Goal: Transaction & Acquisition: Subscribe to service/newsletter

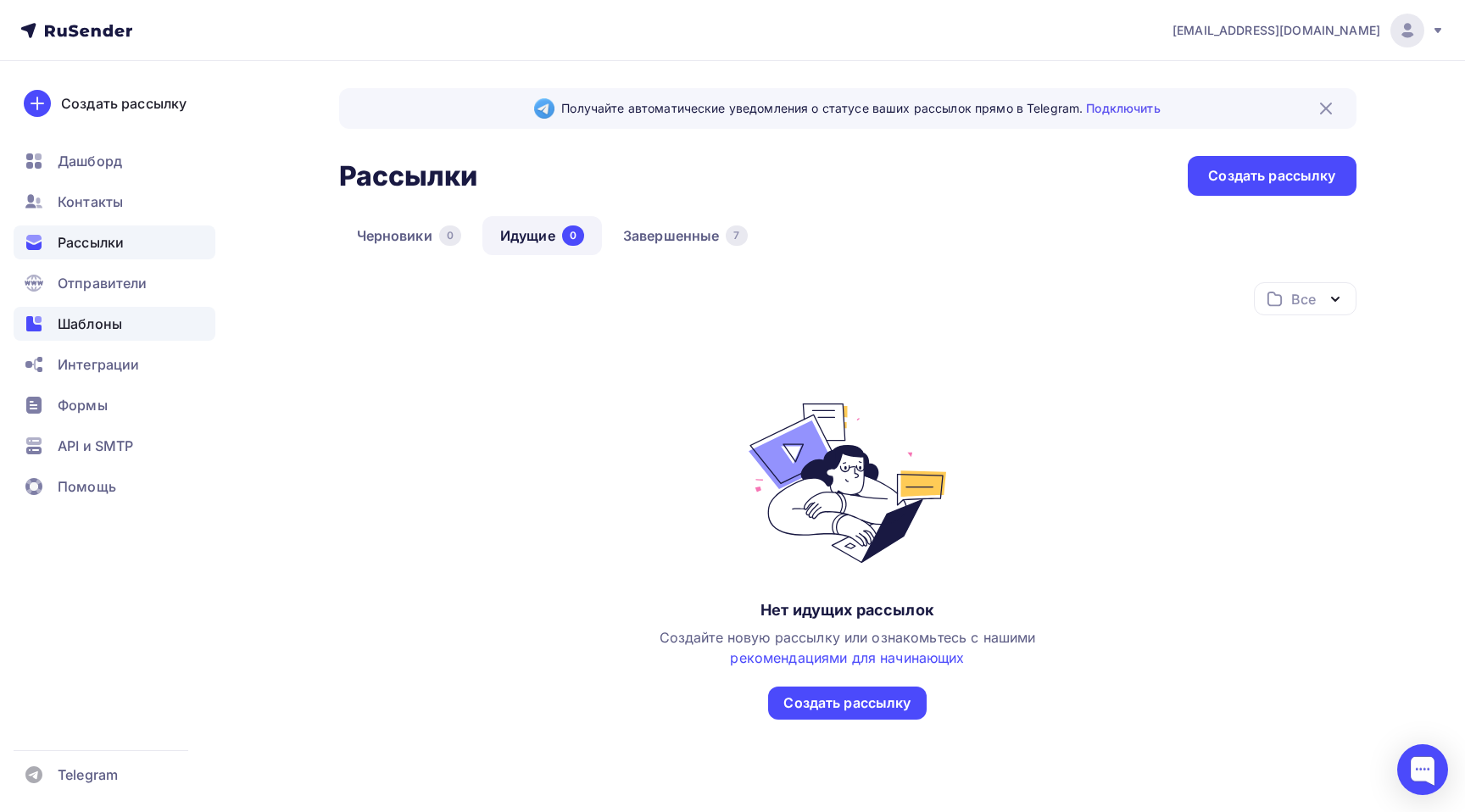
click at [93, 317] on span "Шаблоны" at bounding box center [89, 324] width 65 height 20
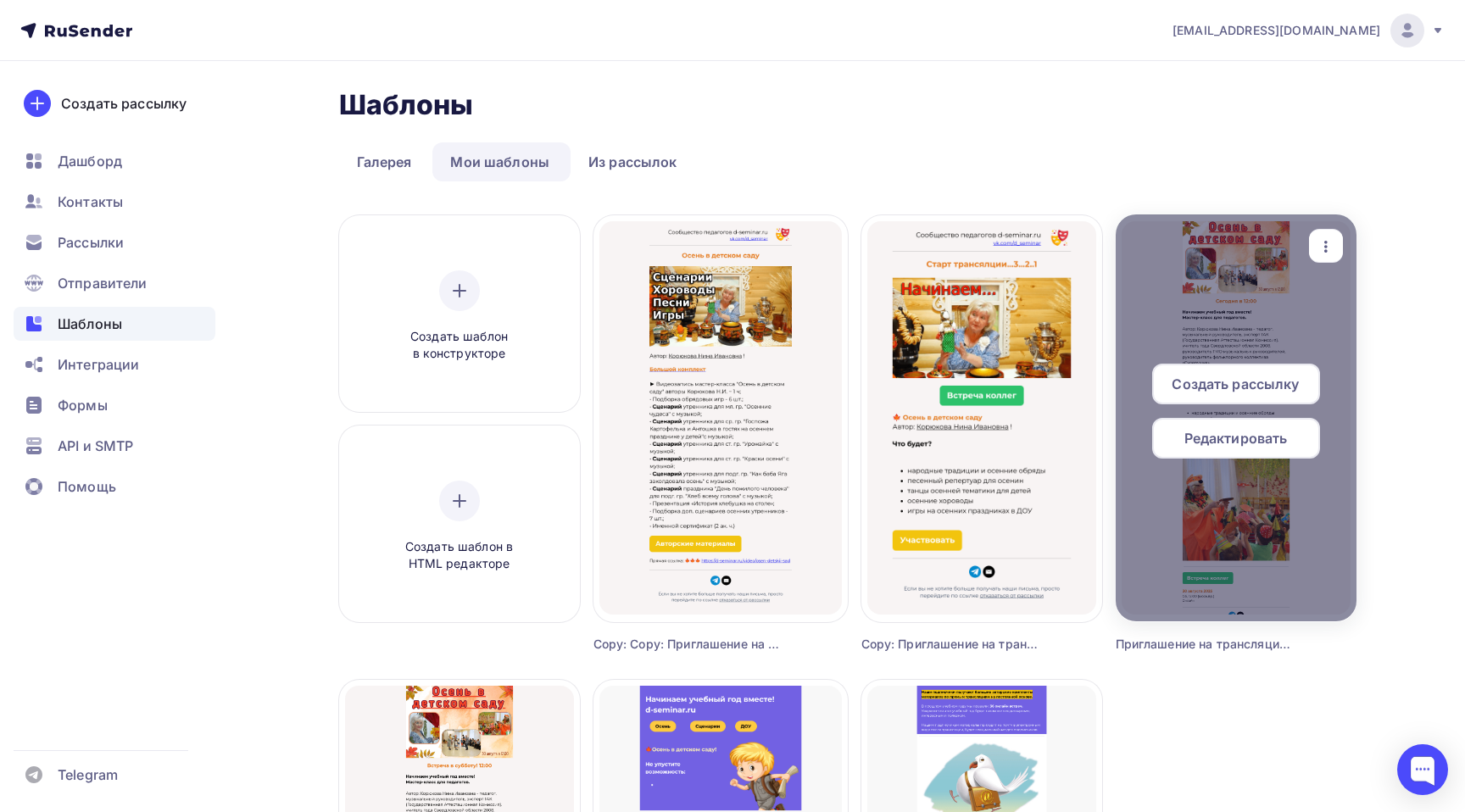
click at [1335, 244] on icon "button" at bounding box center [1326, 246] width 20 height 20
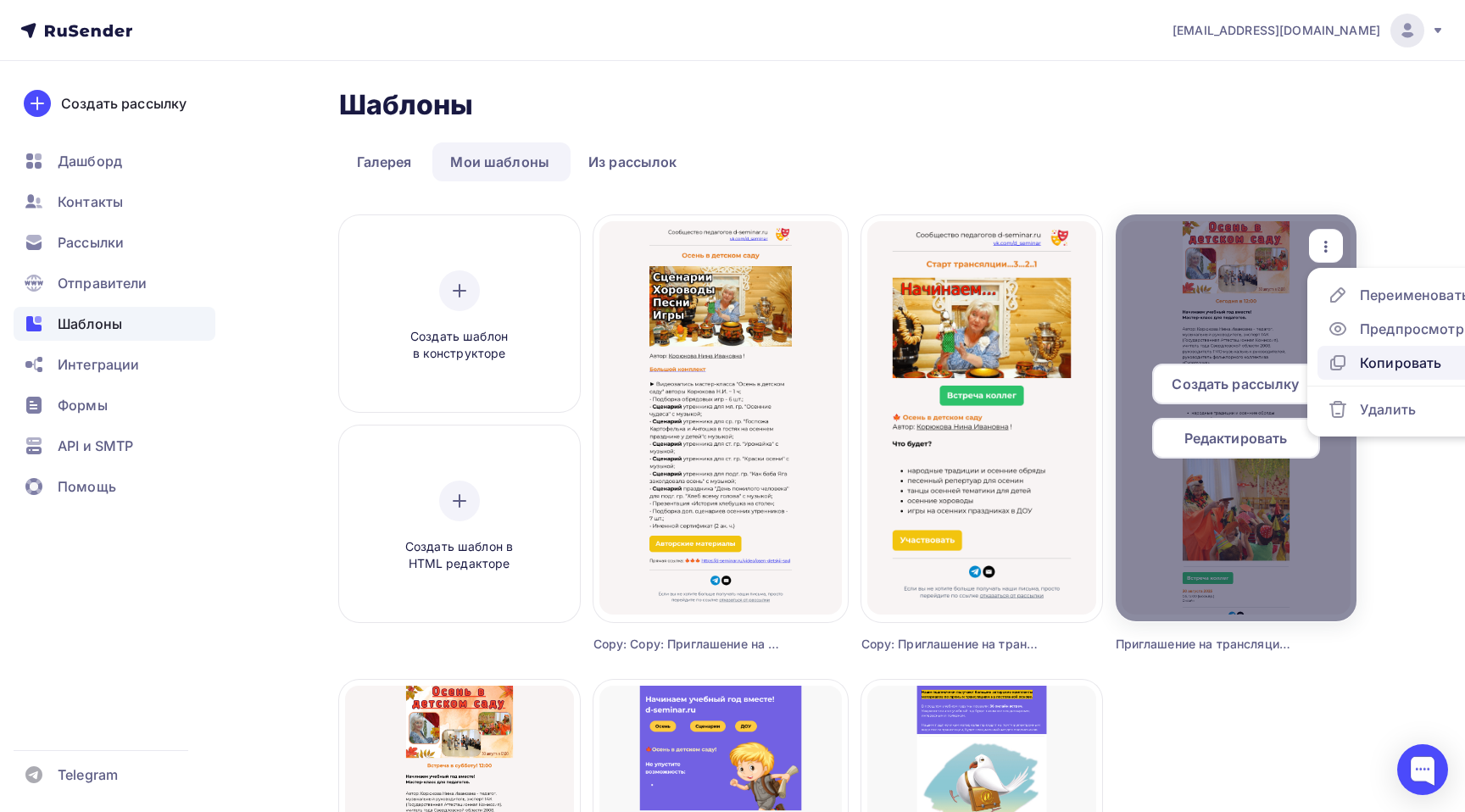
click at [1372, 364] on div "Копировать" at bounding box center [1400, 363] width 81 height 20
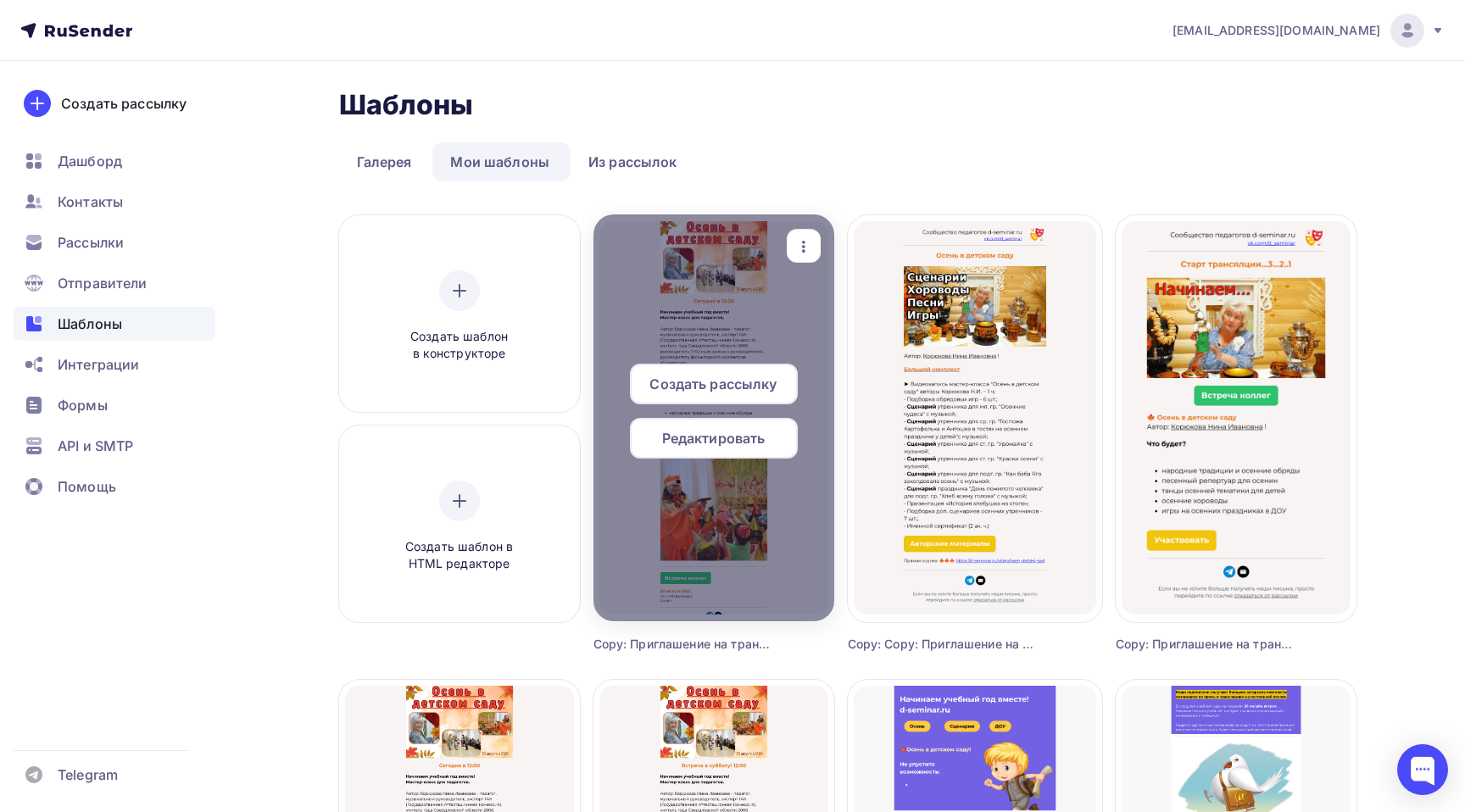
click at [732, 444] on span "Редактировать" at bounding box center [714, 438] width 103 height 20
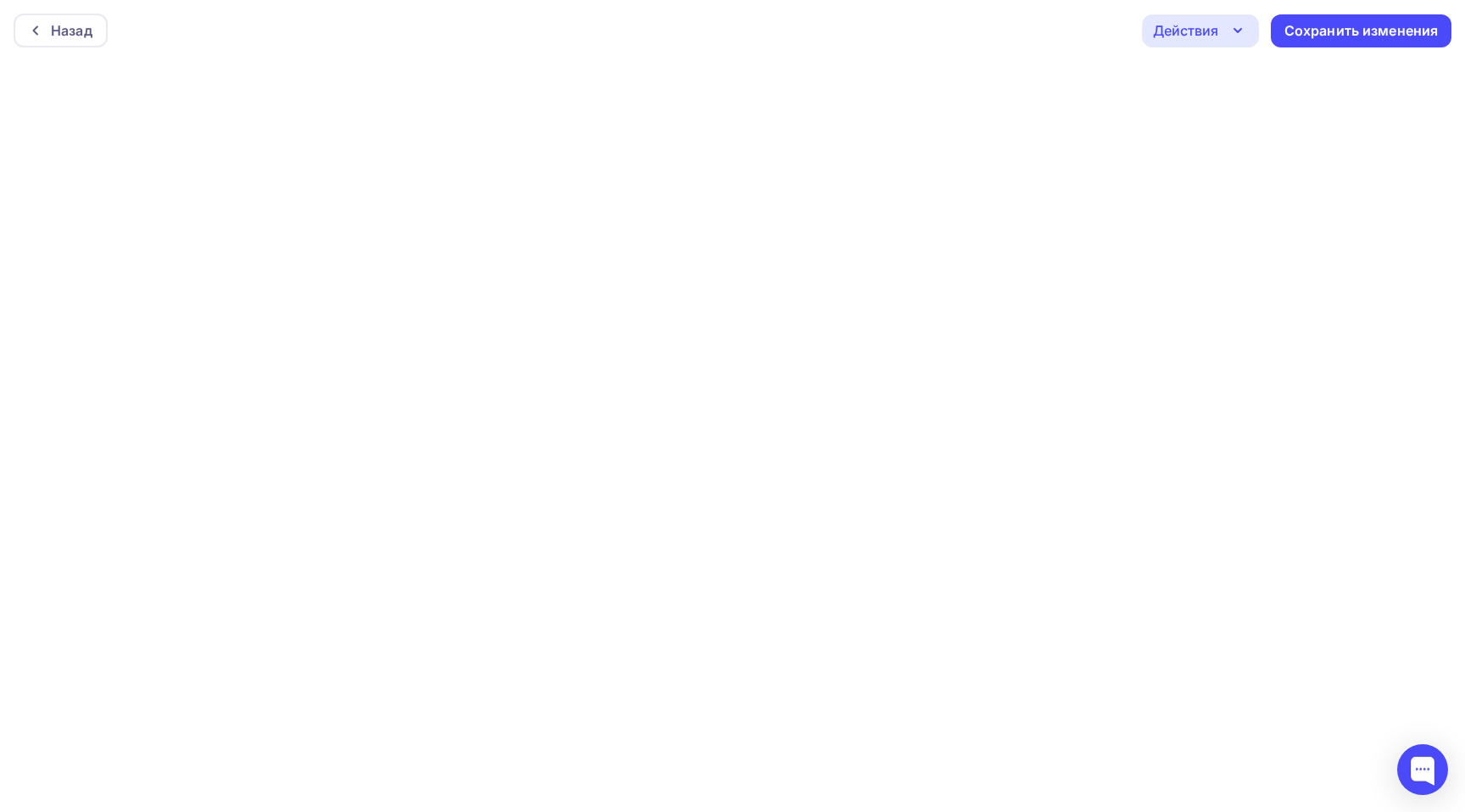
click at [1248, 29] on div "Действия" at bounding box center [1201, 30] width 117 height 33
click at [1250, 77] on div "Отправить тестовое письмо" at bounding box center [1292, 81] width 195 height 20
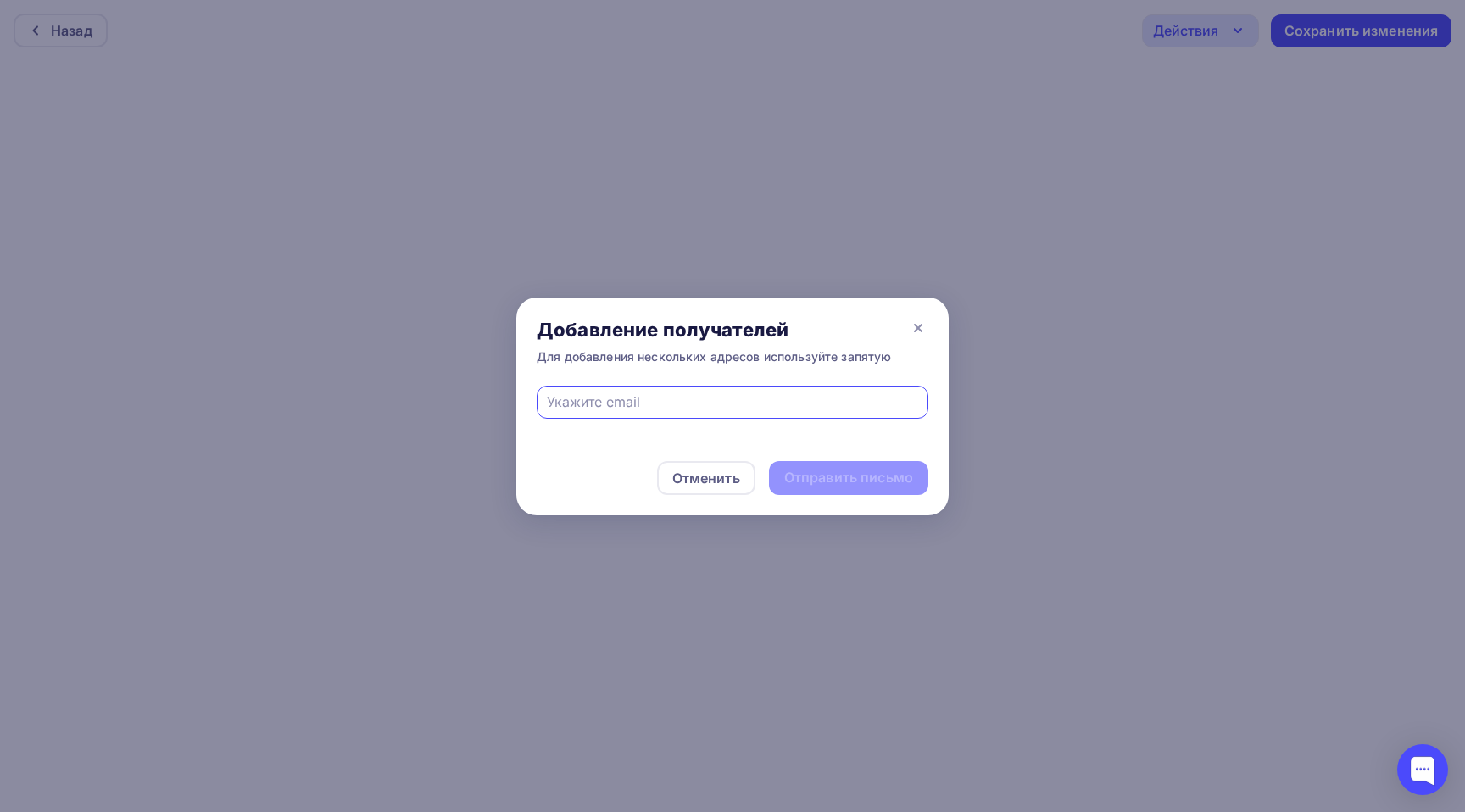
click at [648, 402] on input "text" at bounding box center [732, 402] width 372 height 20
type input "ф"
type input "ass12Serg@yandex.ru"
click at [838, 480] on div "Отправить письмо" at bounding box center [849, 478] width 129 height 20
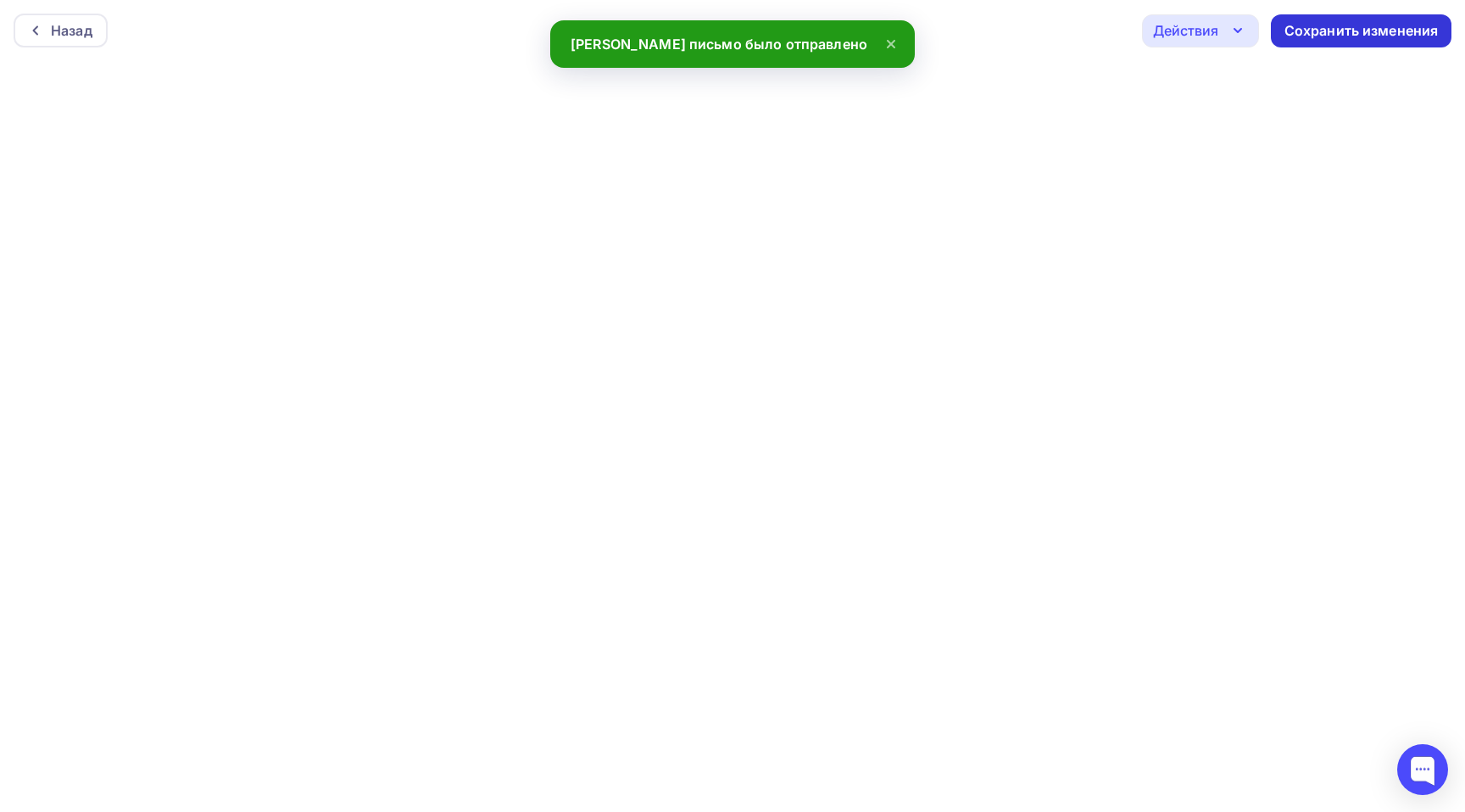
click at [1379, 29] on div "Сохранить изменения" at bounding box center [1361, 31] width 154 height 20
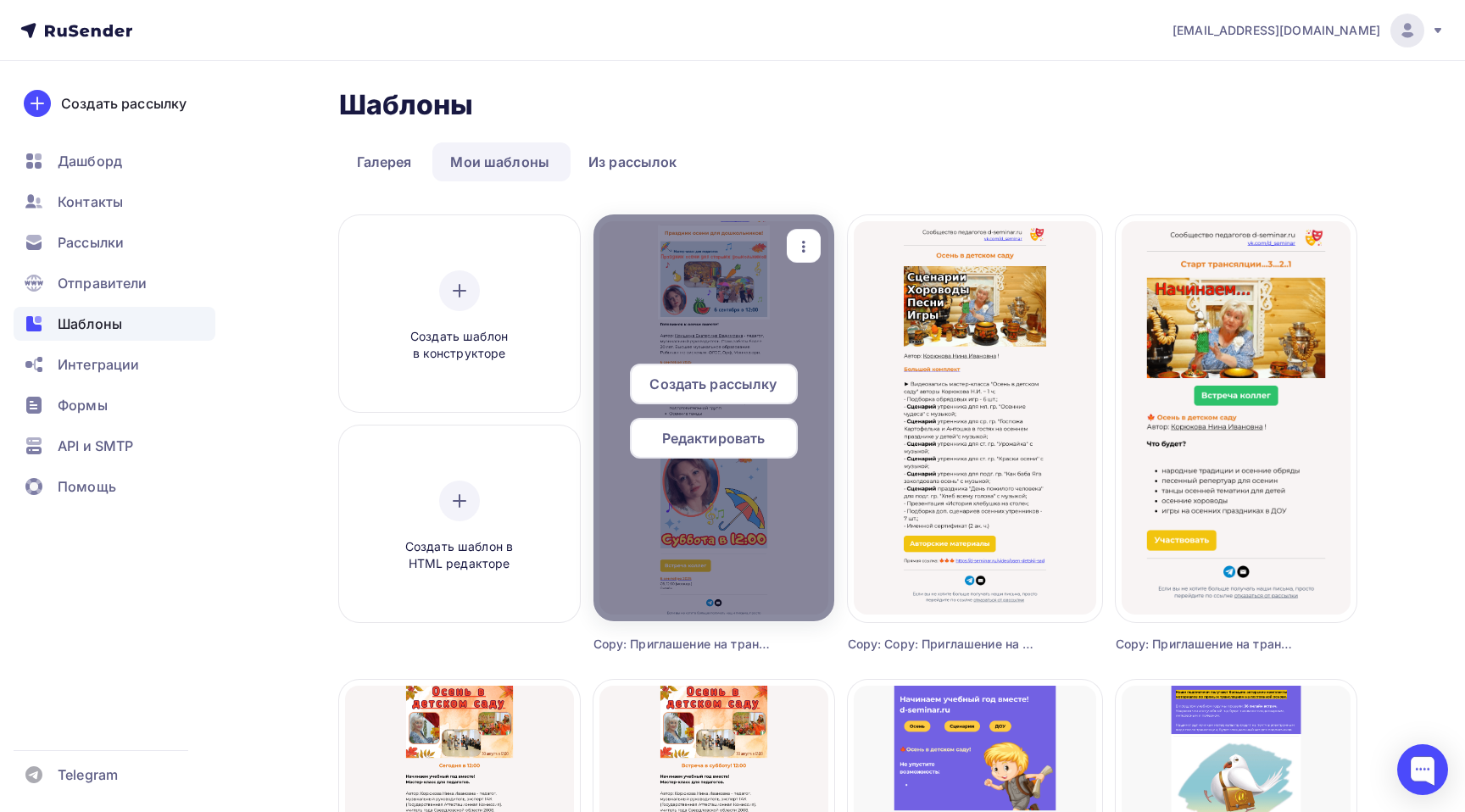
click at [699, 446] on span "Редактировать" at bounding box center [714, 438] width 103 height 20
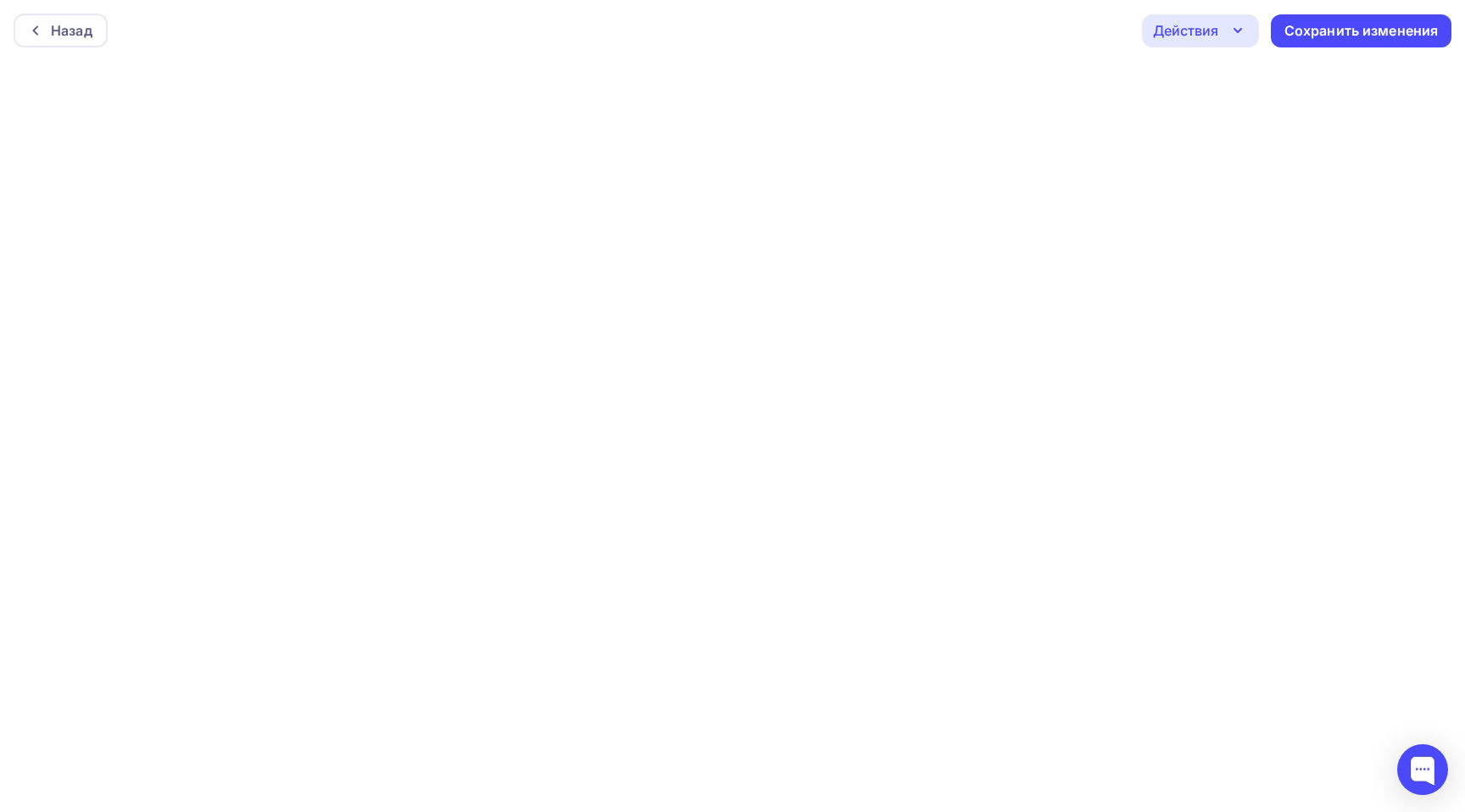
scroll to position [4, 0]
click at [1358, 31] on div "Сохранить изменения" at bounding box center [1361, 27] width 154 height 20
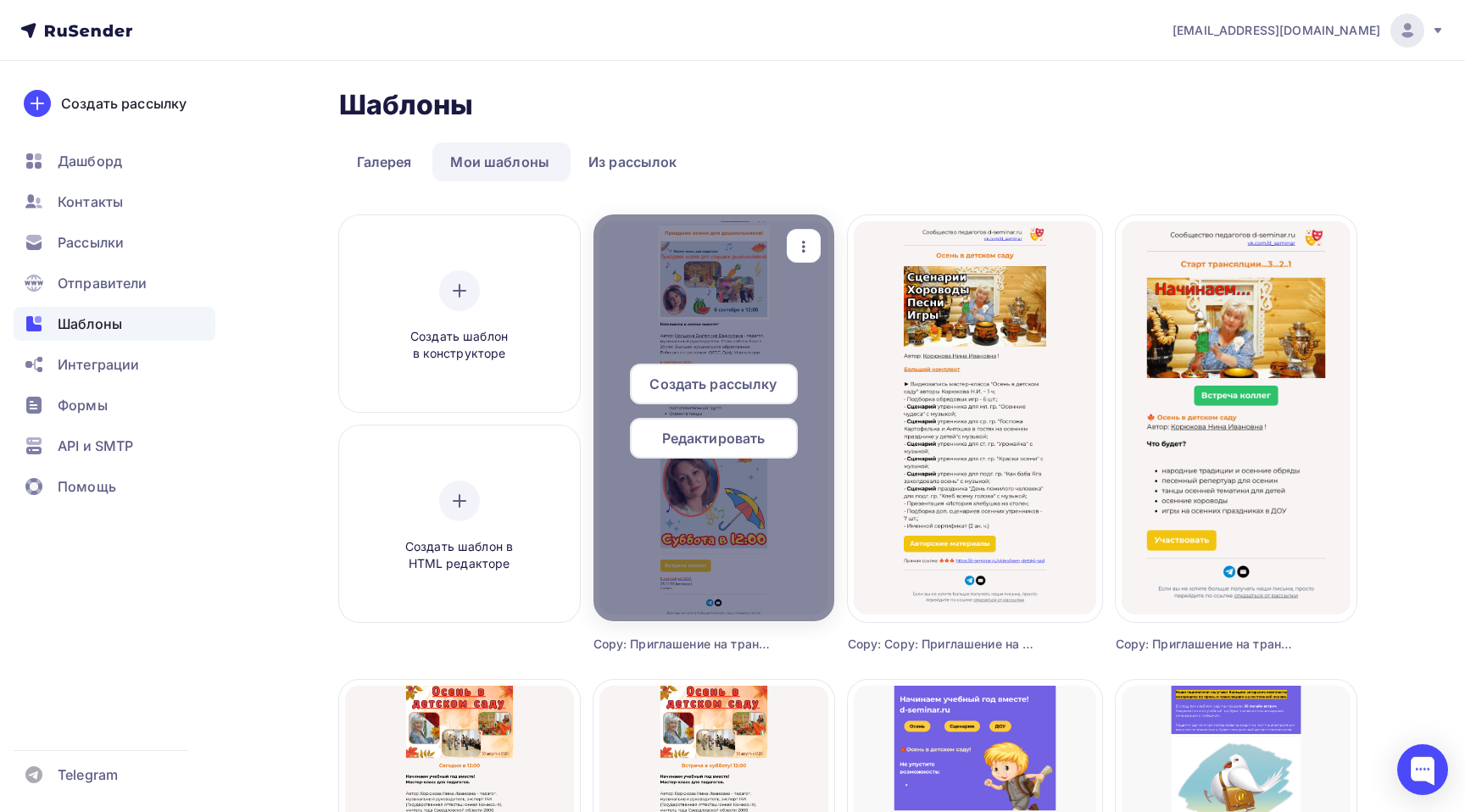
click at [751, 385] on span "Создать рассылку" at bounding box center [713, 384] width 127 height 20
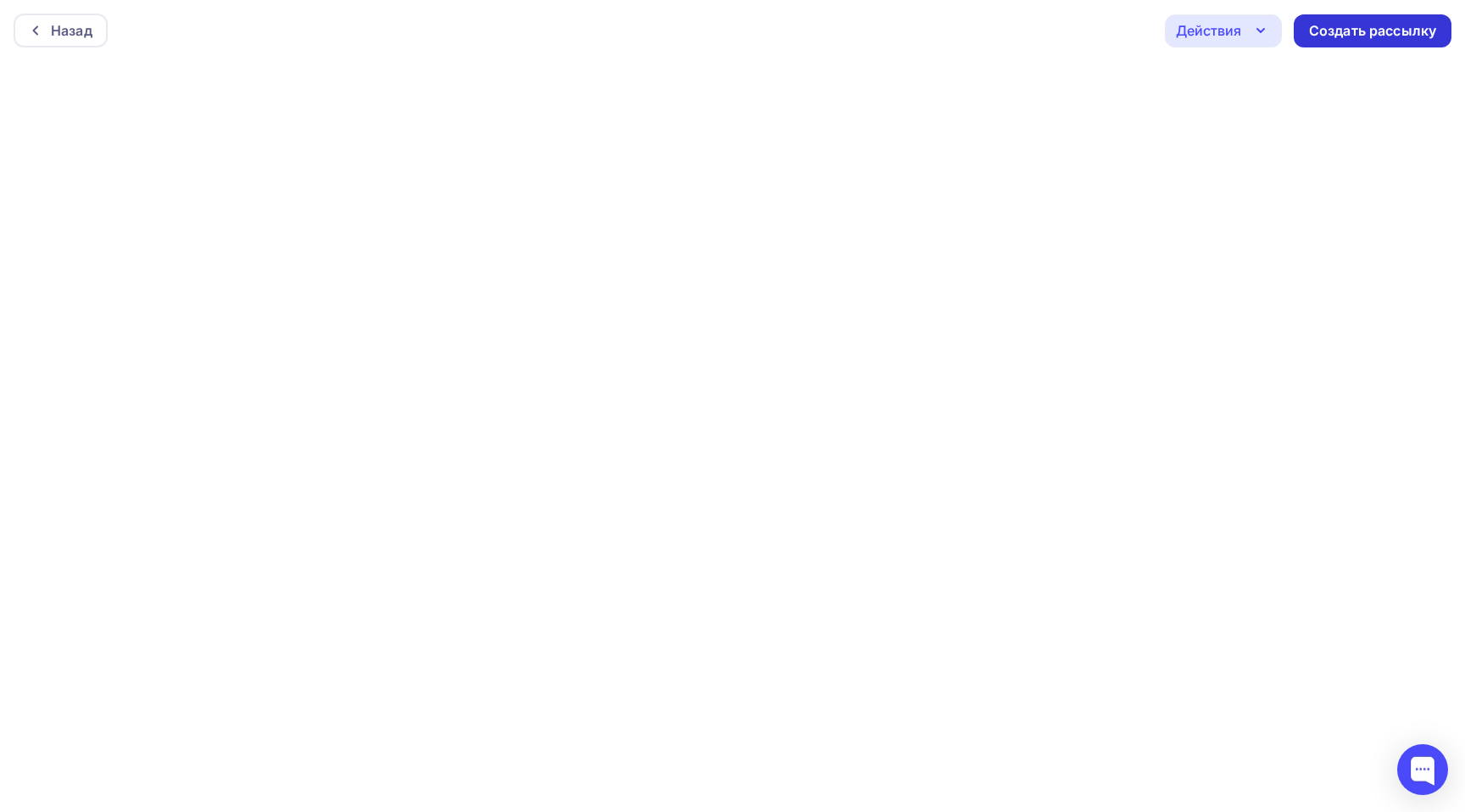
click at [1339, 40] on div "Создать рассылку" at bounding box center [1373, 30] width 158 height 33
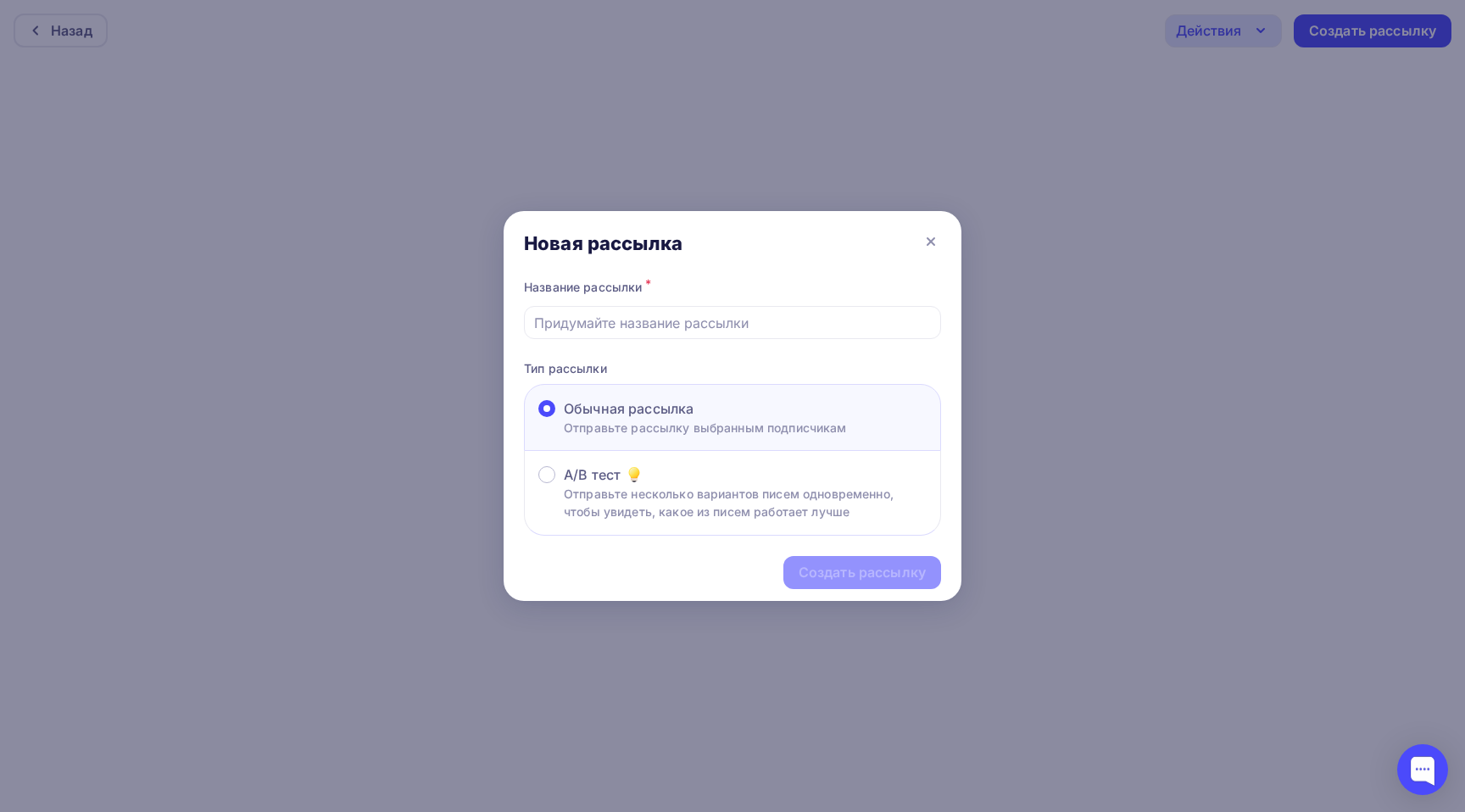
click at [663, 324] on input "text" at bounding box center [732, 323] width 398 height 20
type input "Z"
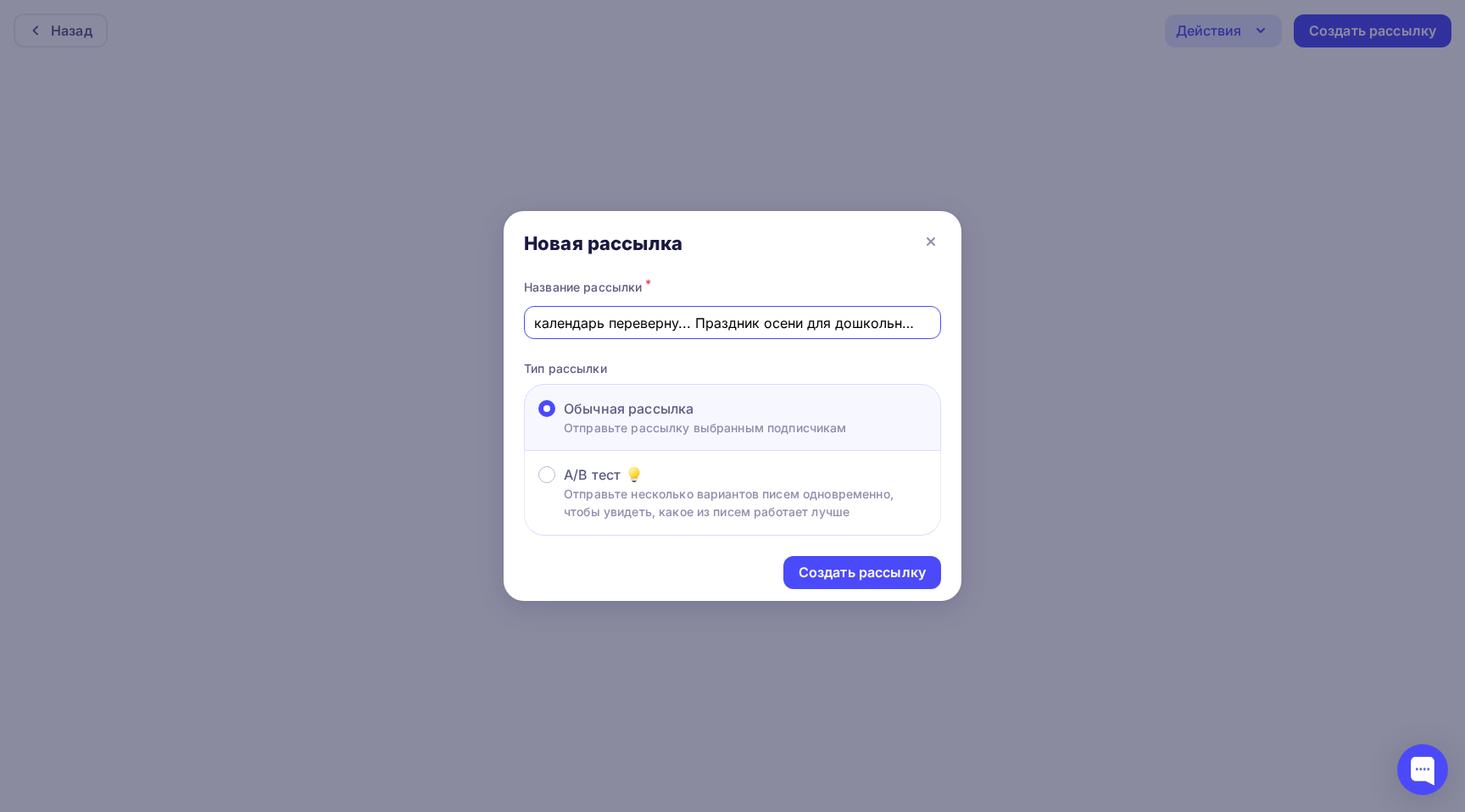
scroll to position [0, 17]
click at [542, 320] on input "Я календарь переверну... Праздник осени для дошкольников!" at bounding box center [732, 323] width 398 height 20
click at [709, 324] on input "Я календарь переверну... Праздник осени для дошкольников!" at bounding box center [732, 323] width 398 height 20
paste input "🍁"
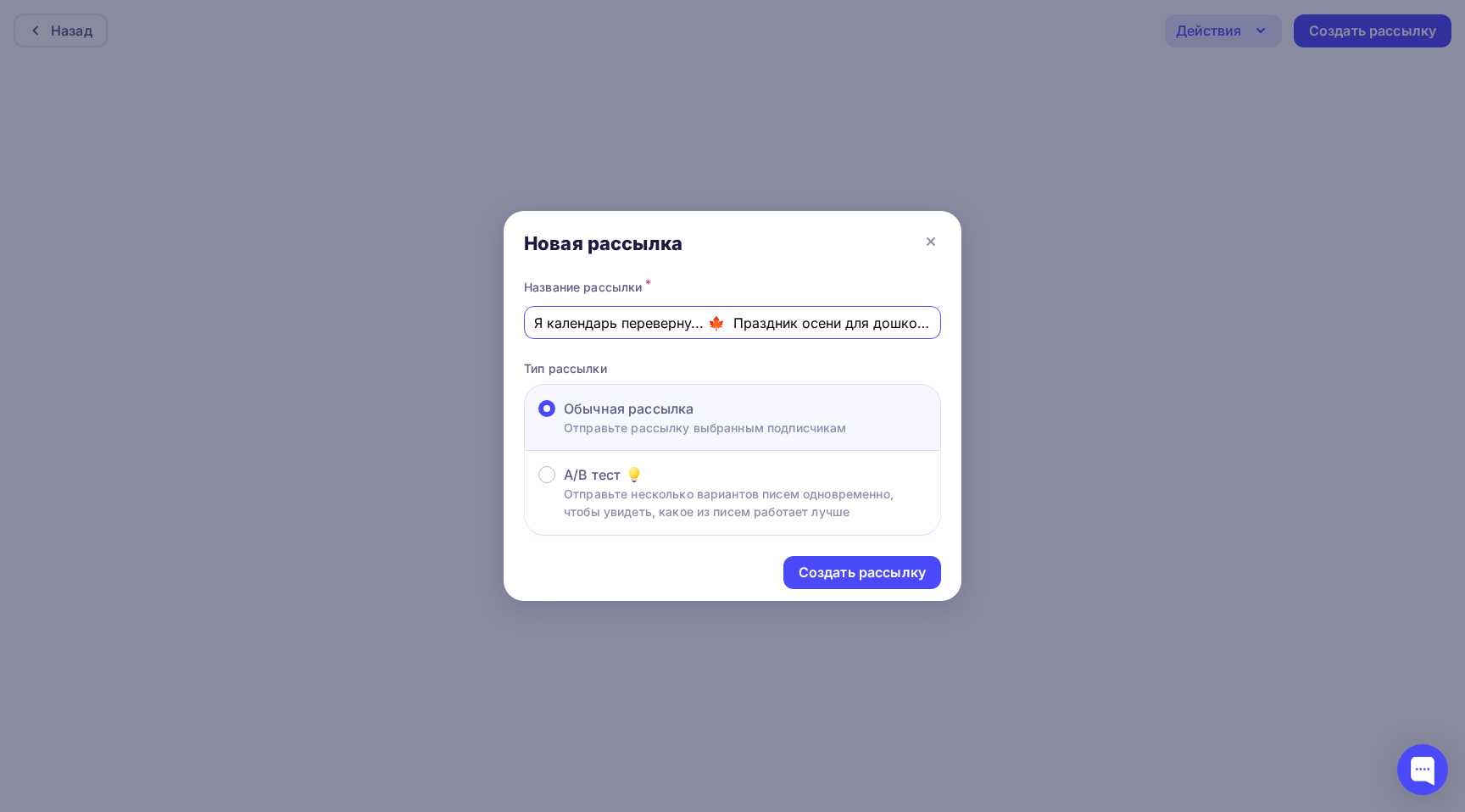
type input "Я календарь переверну... 🍁 Праздник осени для дошкольников!"
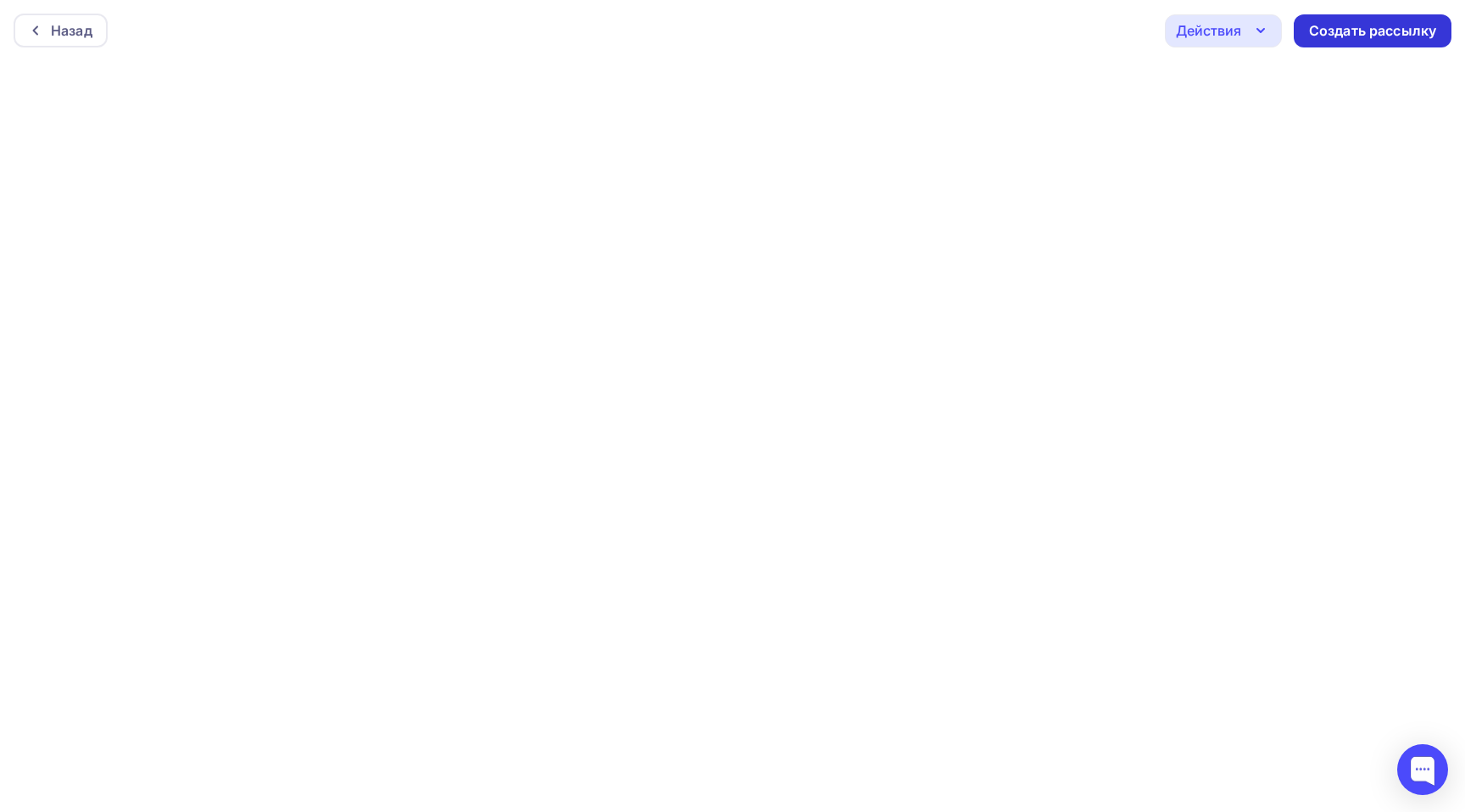
click at [1384, 23] on div "Создать рассылку" at bounding box center [1373, 31] width 127 height 20
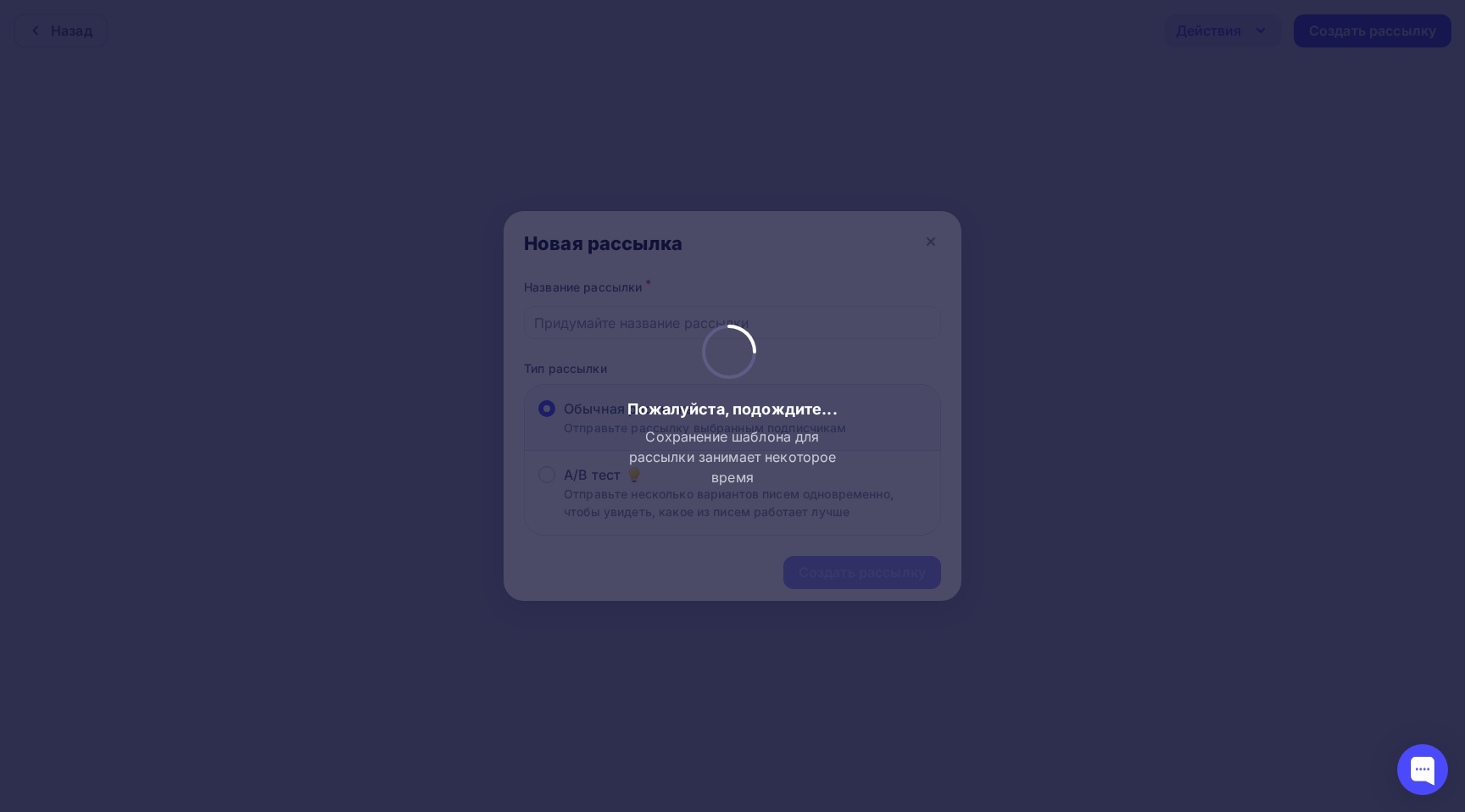
click at [658, 318] on div at bounding box center [732, 406] width 1465 height 812
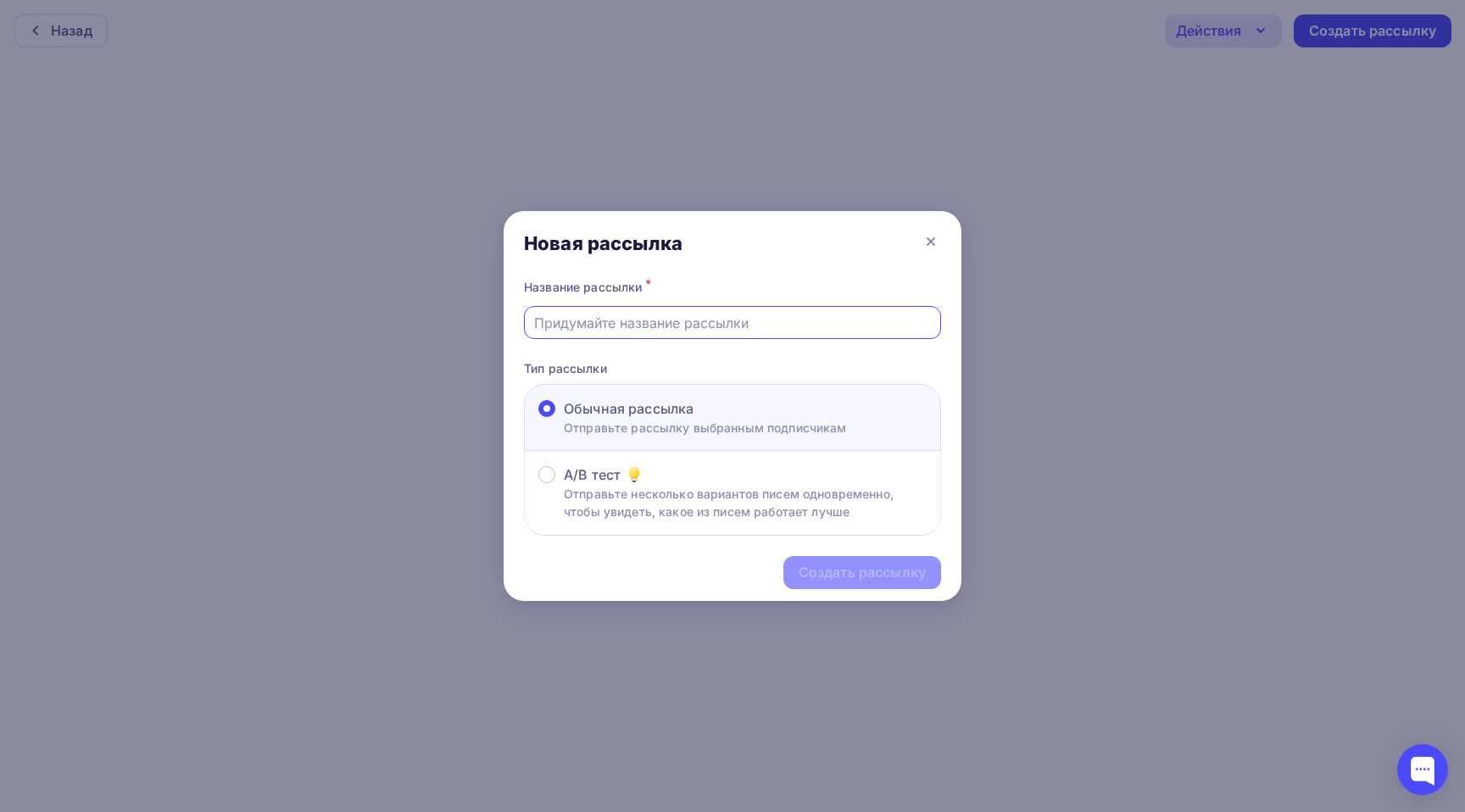
click at [656, 324] on input "text" at bounding box center [732, 323] width 398 height 20
paste input "🗓 Я календарь переверну... 🍂 Праздник осени в [GEOGRAPHIC_DATA]!"
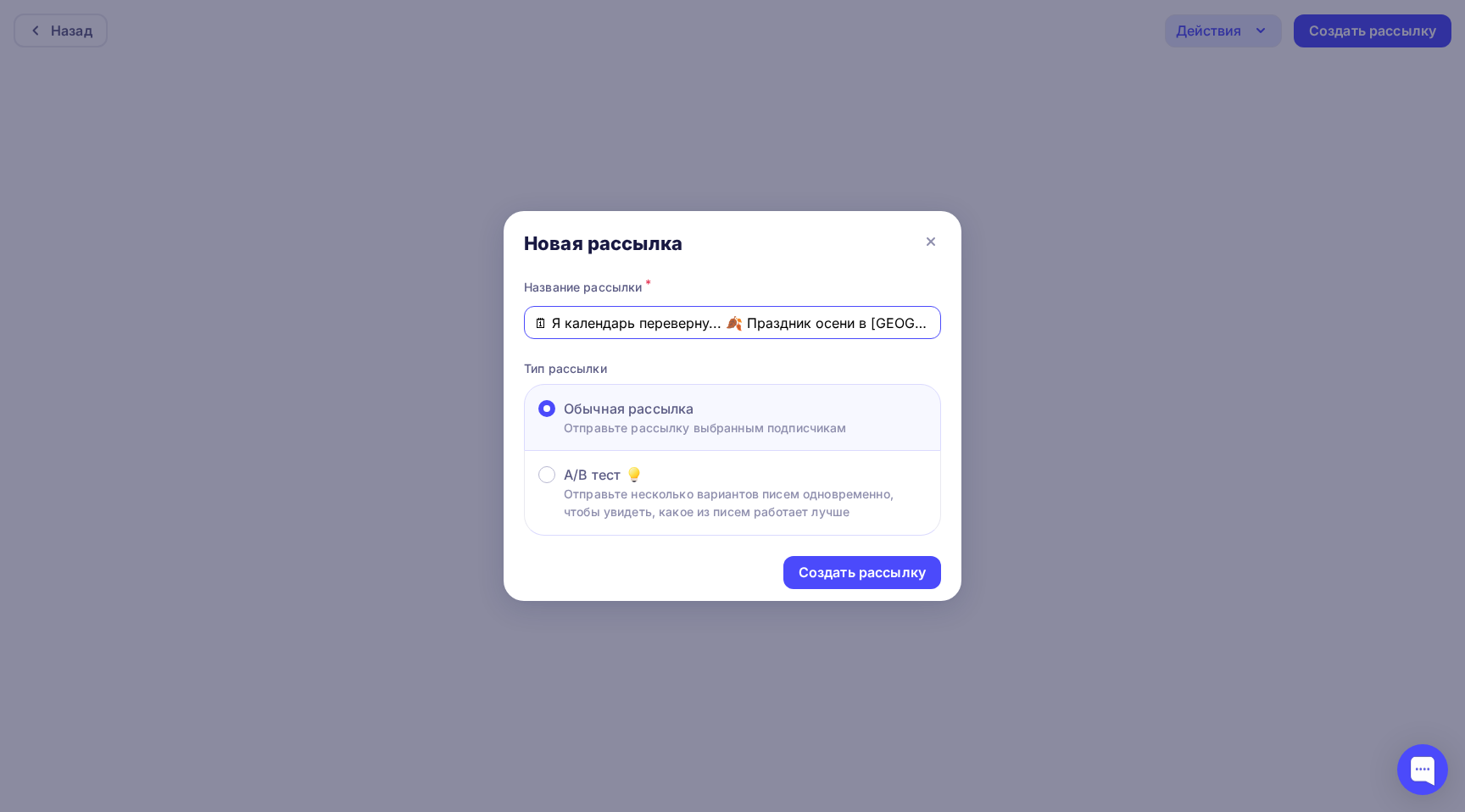
scroll to position [0, 29]
type input "🗓 Я календарь переверну... 🍂 Праздник осени в [GEOGRAPHIC_DATA]!"
click at [854, 579] on div "Создать рассылку" at bounding box center [862, 572] width 127 height 20
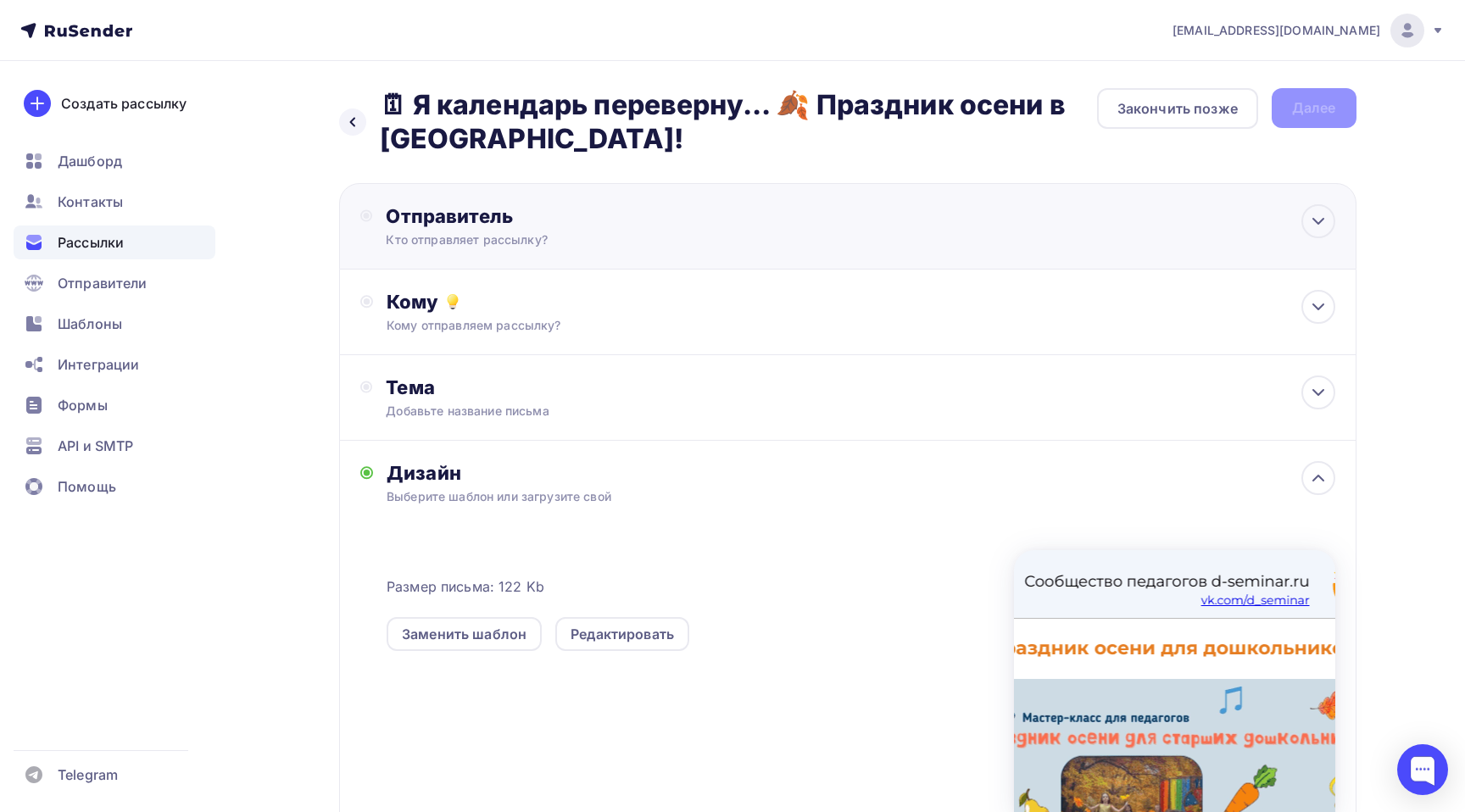
click at [988, 211] on div "Отправитель Кто отправляет рассылку? Email * [EMAIL_ADDRESS][DOMAIN_NAME] [EMAI…" at bounding box center [848, 226] width 1018 height 86
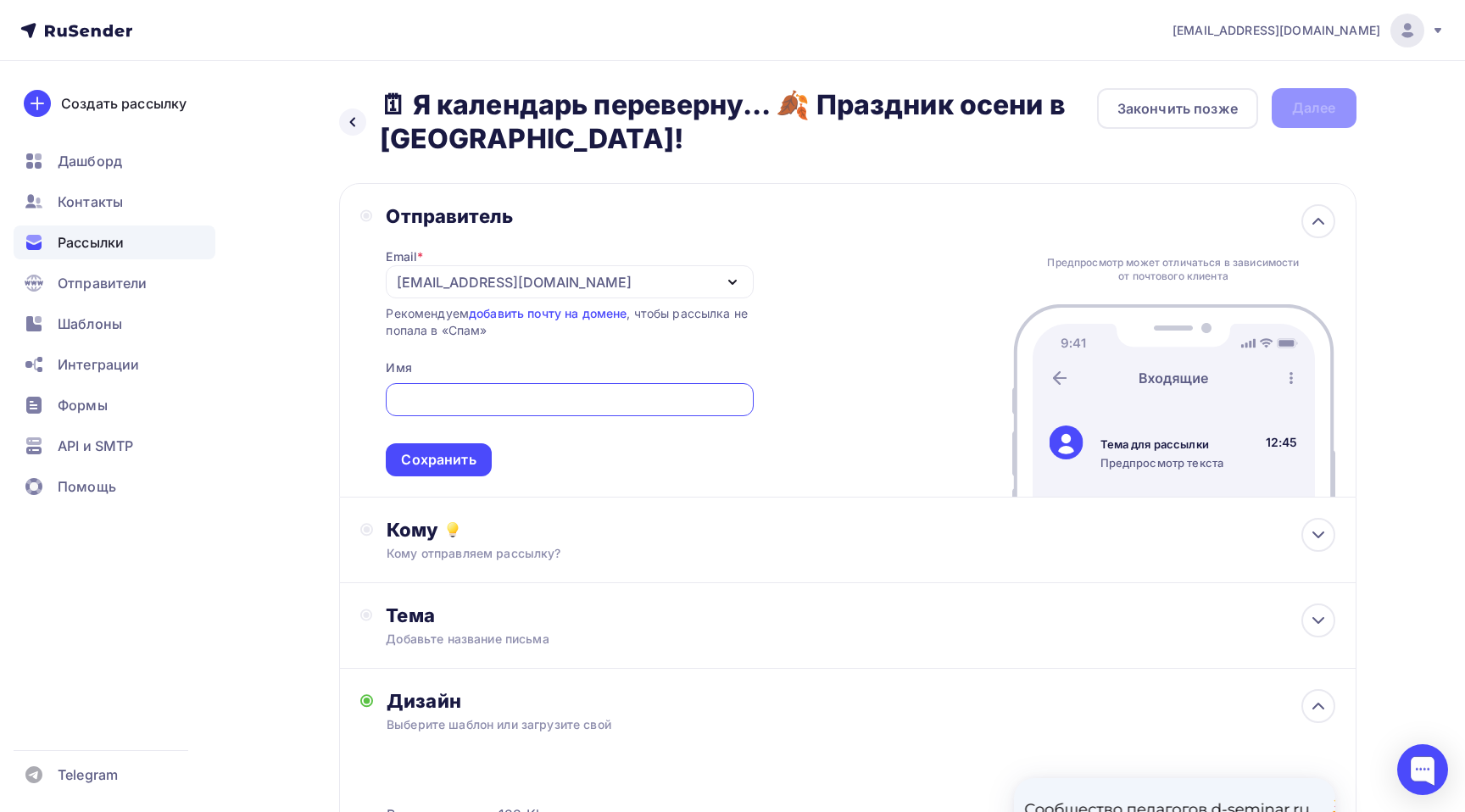
type input "М"
type input "[PERSON_NAME]"
click at [451, 475] on div "Сохранить" at bounding box center [438, 459] width 105 height 33
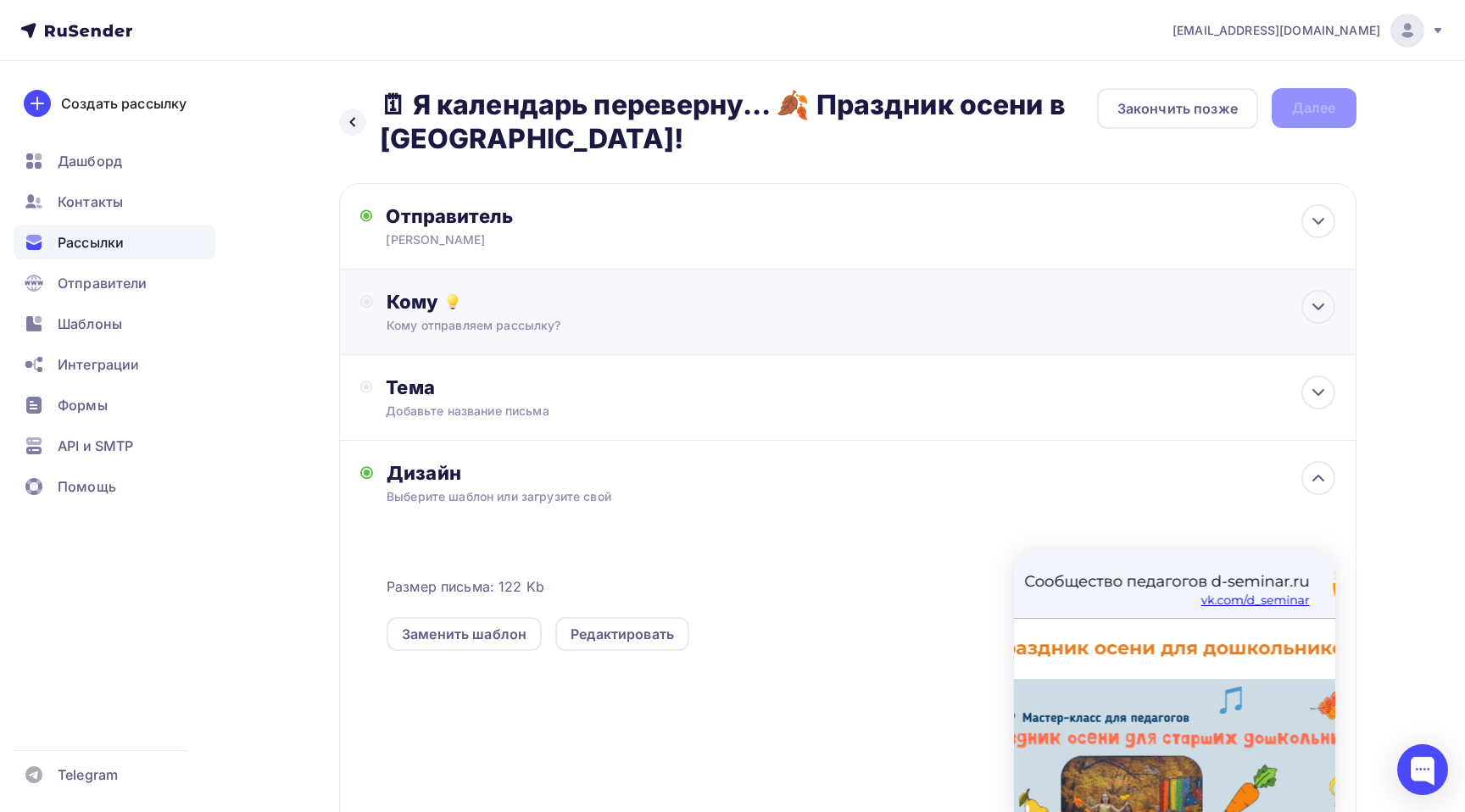
click at [680, 323] on div "Кому отправляем рассылку?" at bounding box center [813, 325] width 854 height 17
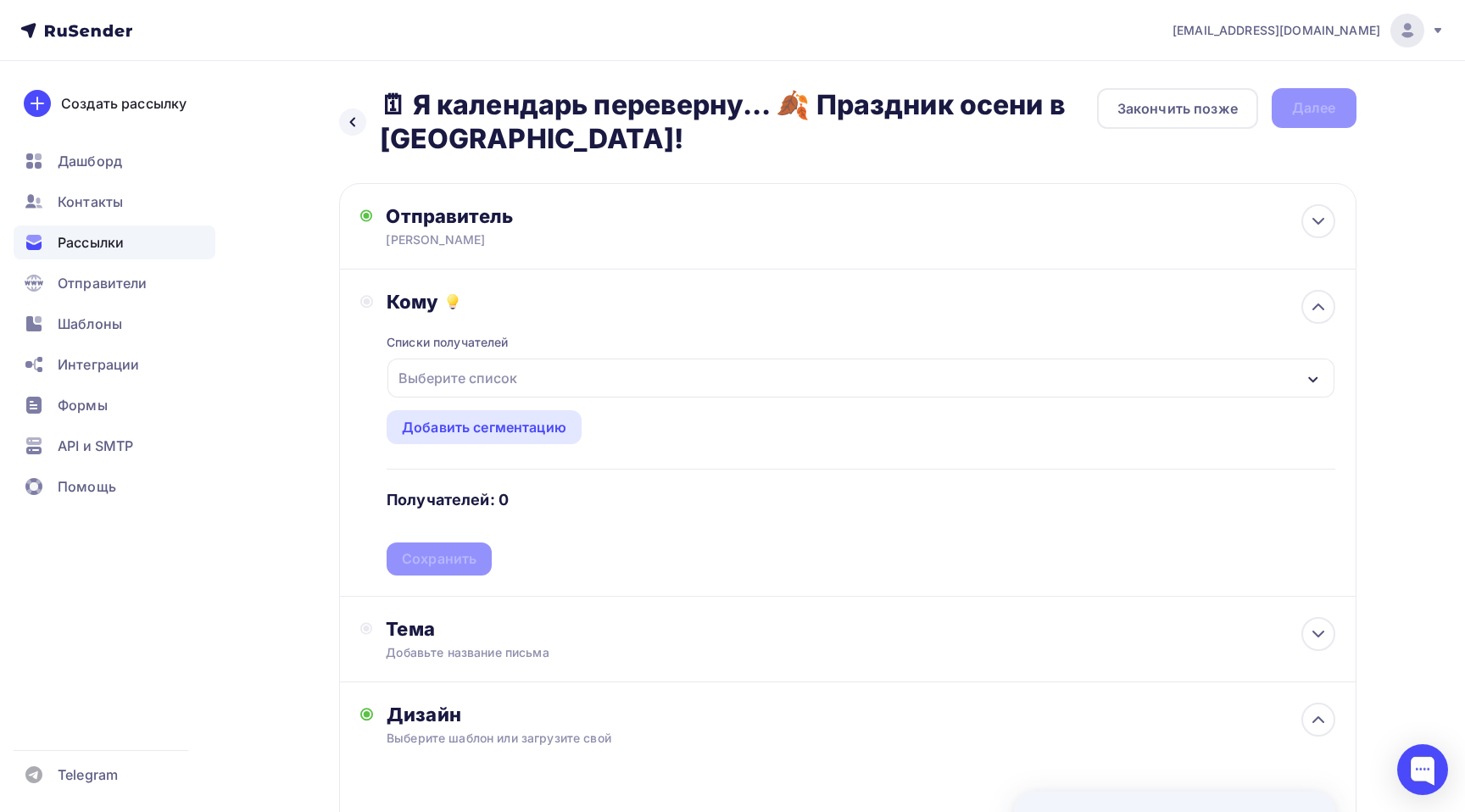
click at [544, 389] on div "Выберите список" at bounding box center [861, 378] width 946 height 39
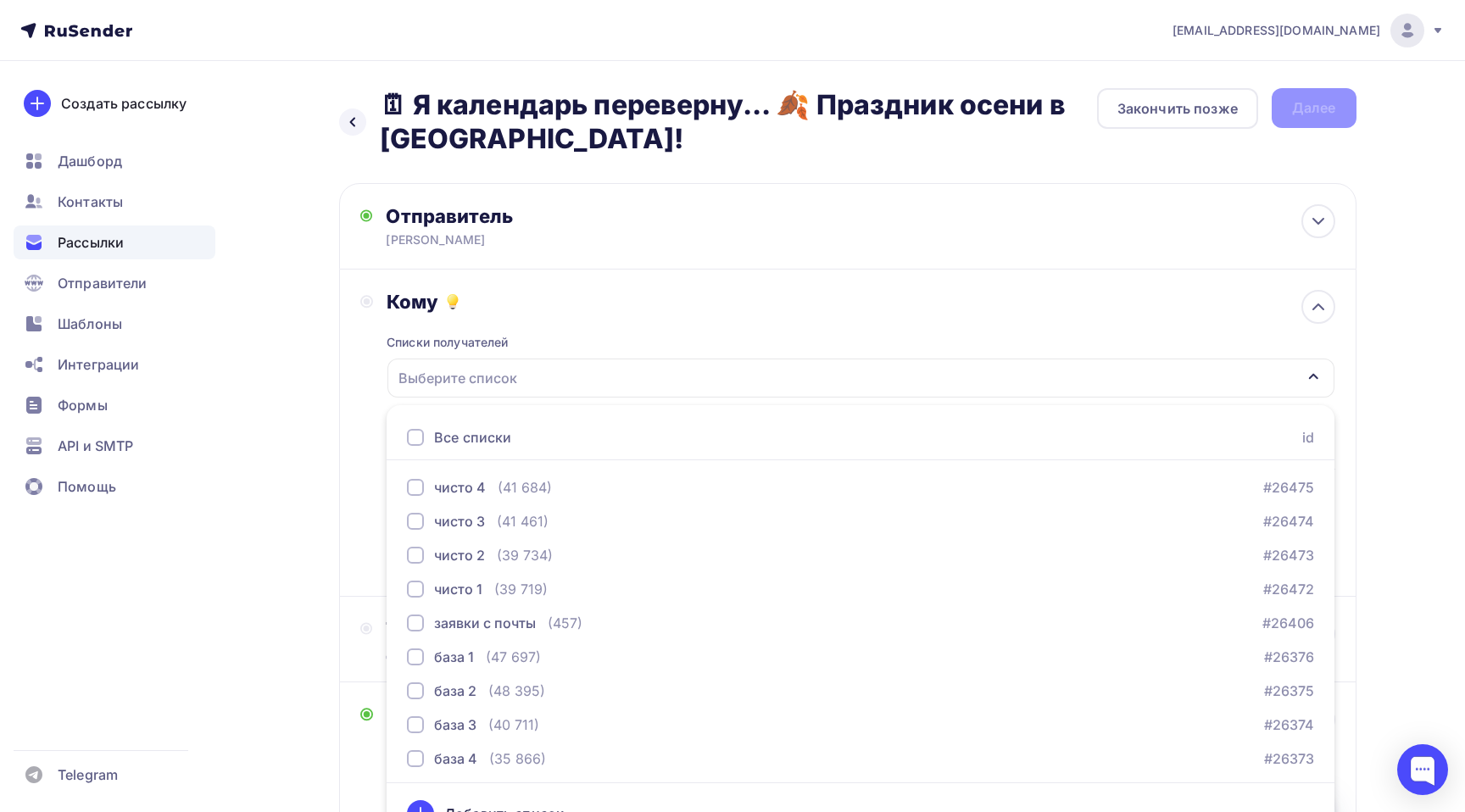
scroll to position [33, 0]
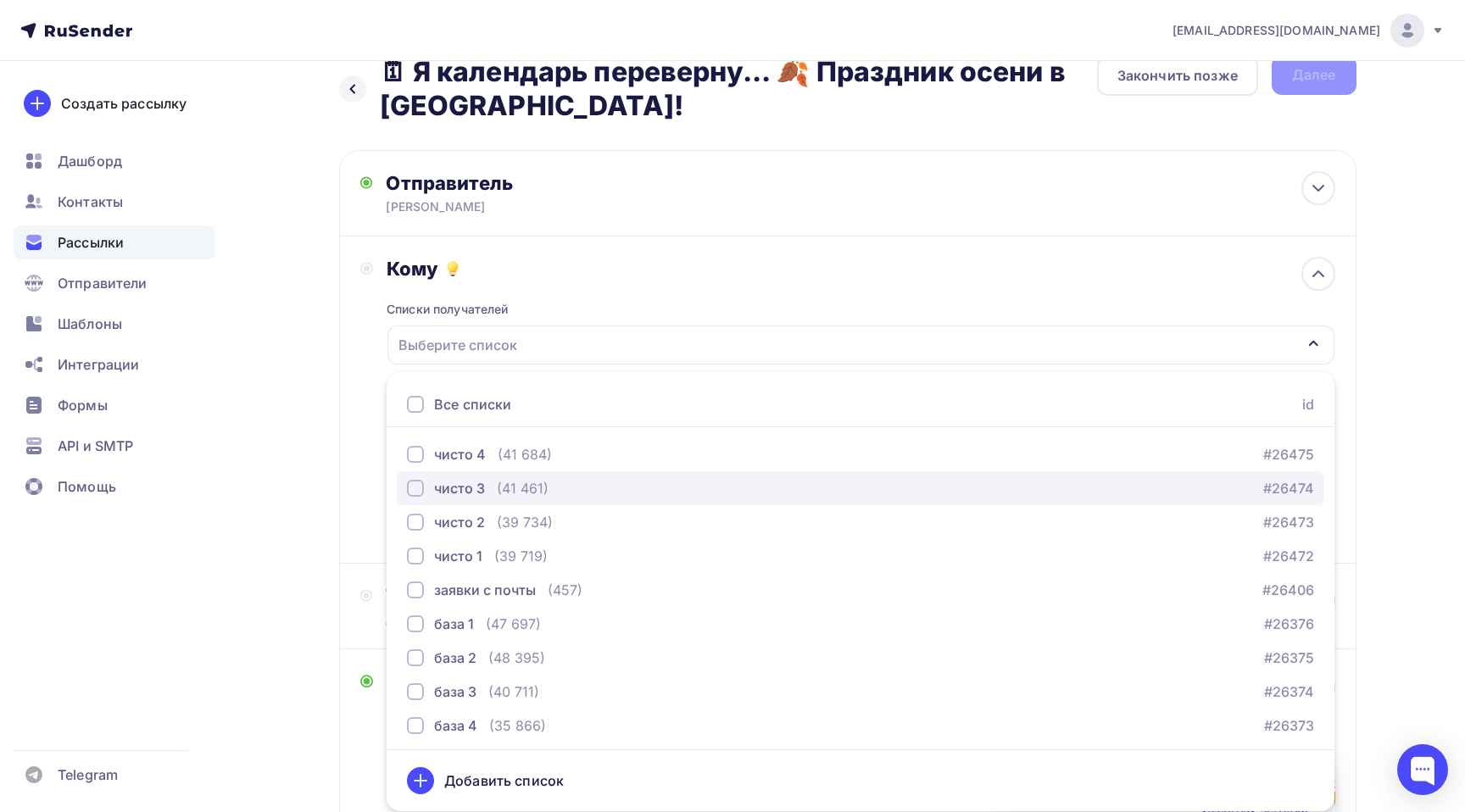
click at [419, 490] on div "button" at bounding box center [414, 488] width 17 height 17
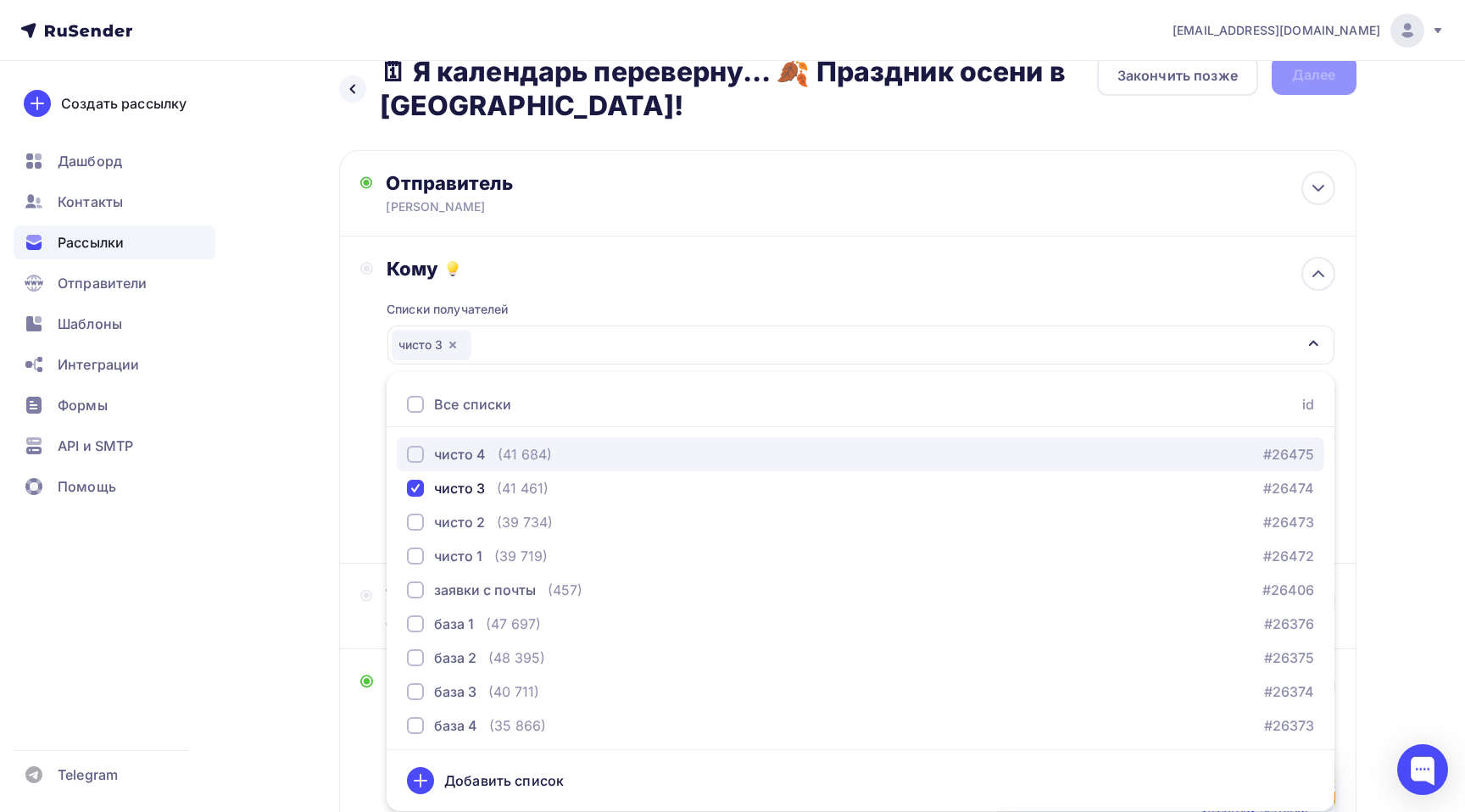
click at [421, 458] on div "button" at bounding box center [414, 454] width 17 height 17
click at [1427, 361] on div "[EMAIL_ADDRESS][DOMAIN_NAME] Аккаунт Тарифы Выйти Создать рассылку [GEOGRAPHIC_…" at bounding box center [732, 593] width 1465 height 1252
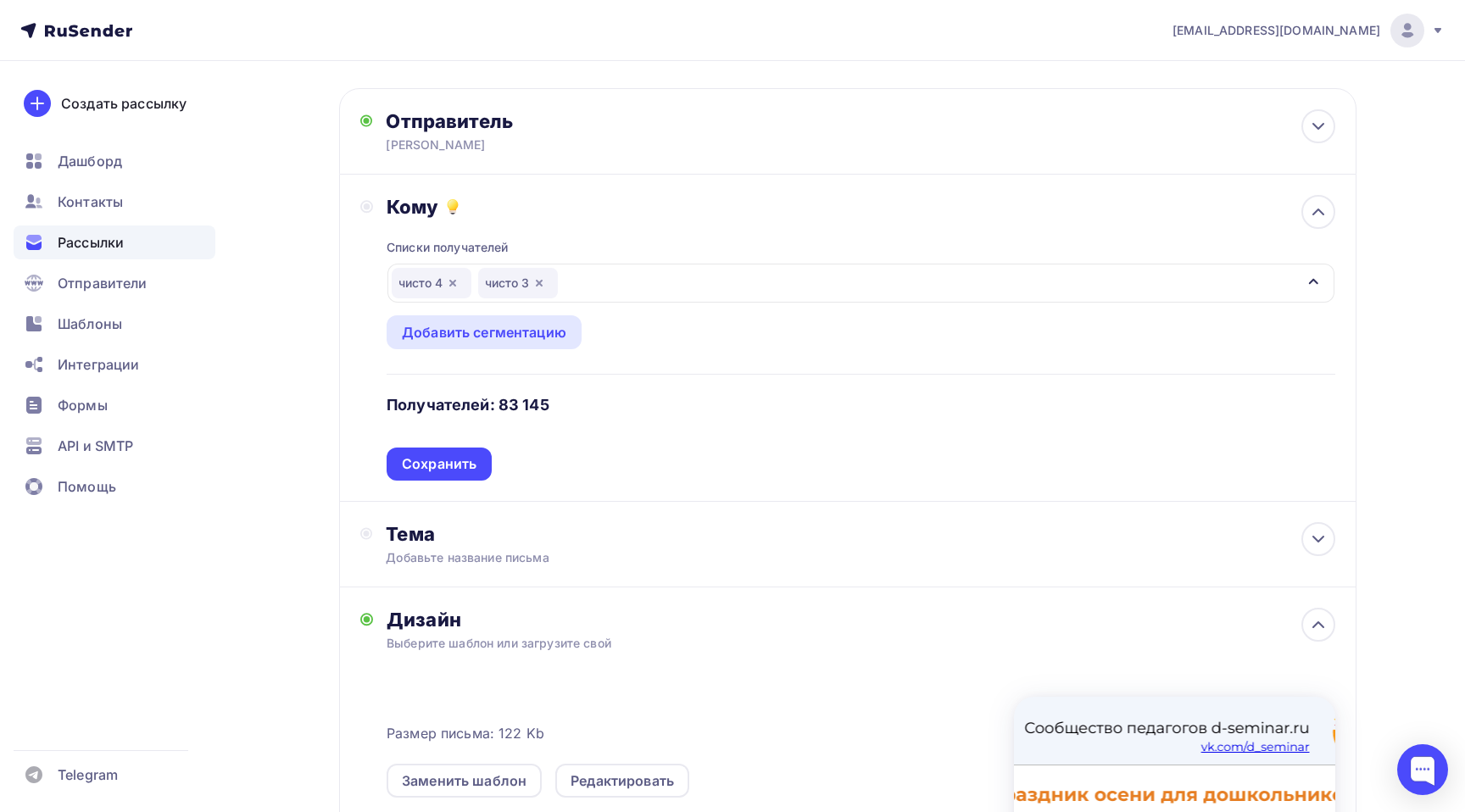
scroll to position [126, 0]
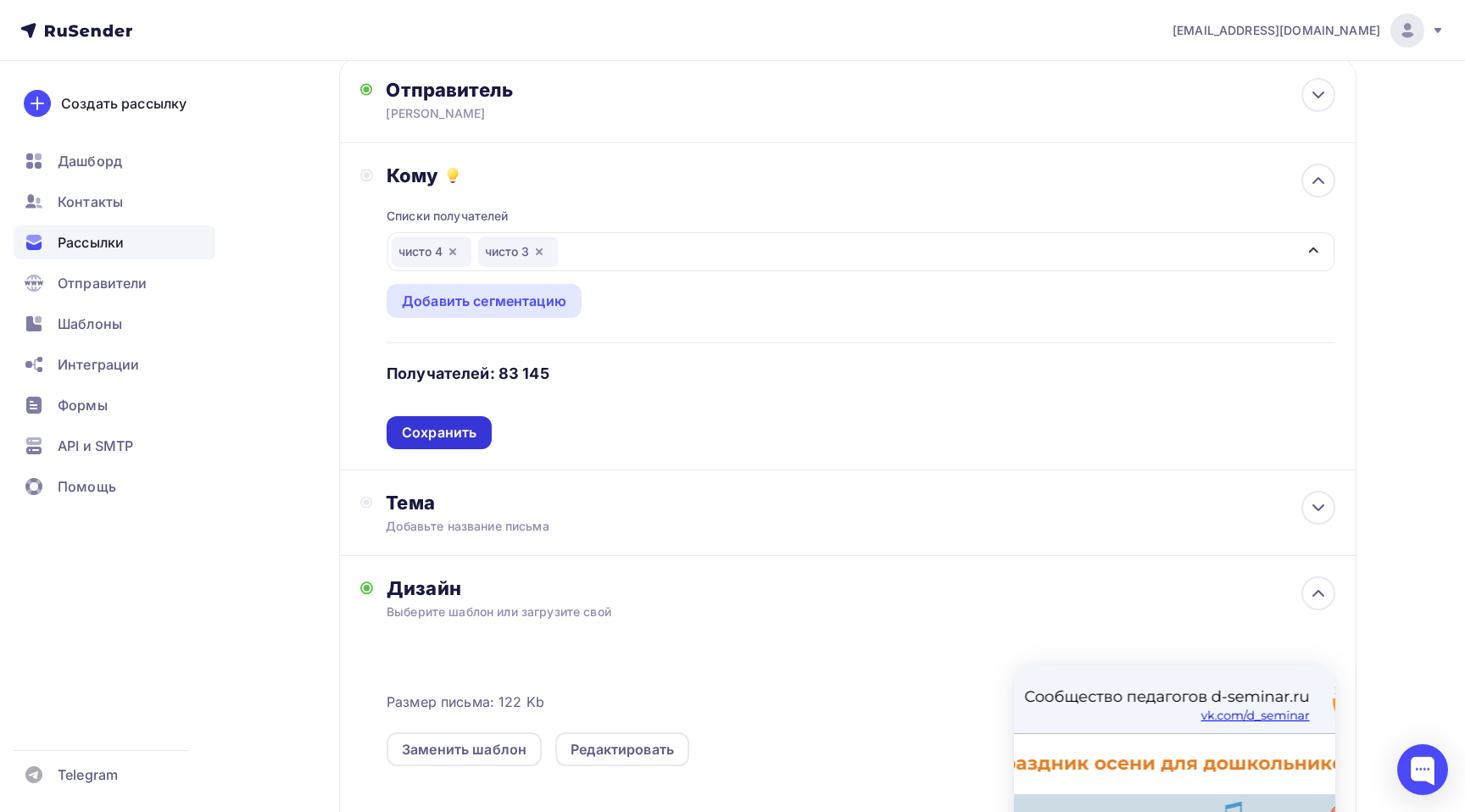
click at [481, 433] on div "Сохранить" at bounding box center [439, 432] width 105 height 33
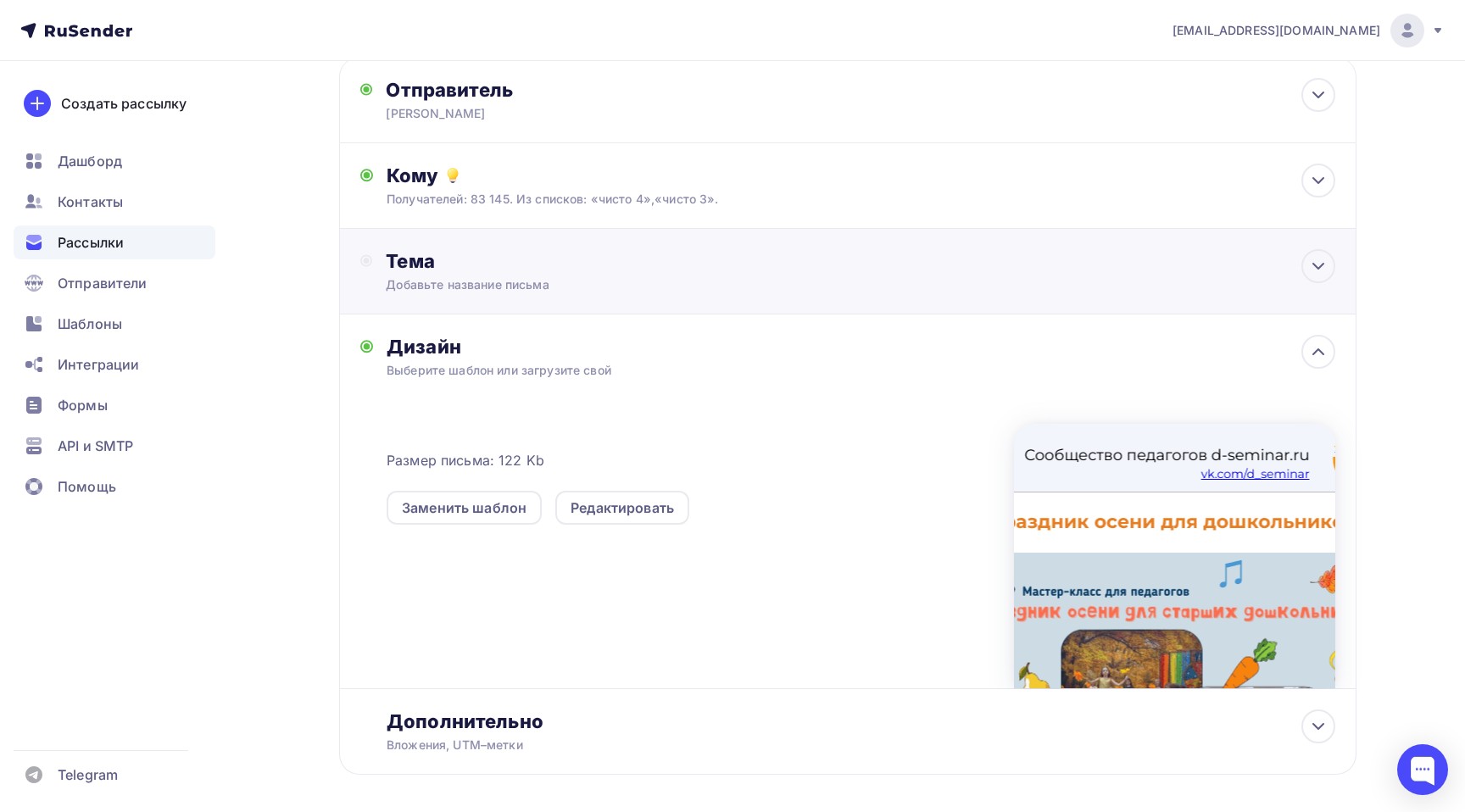
click at [666, 240] on div "Тема Добавьте название письма Тема * Рекомендуем использовать не более 150 симв…" at bounding box center [848, 271] width 1018 height 85
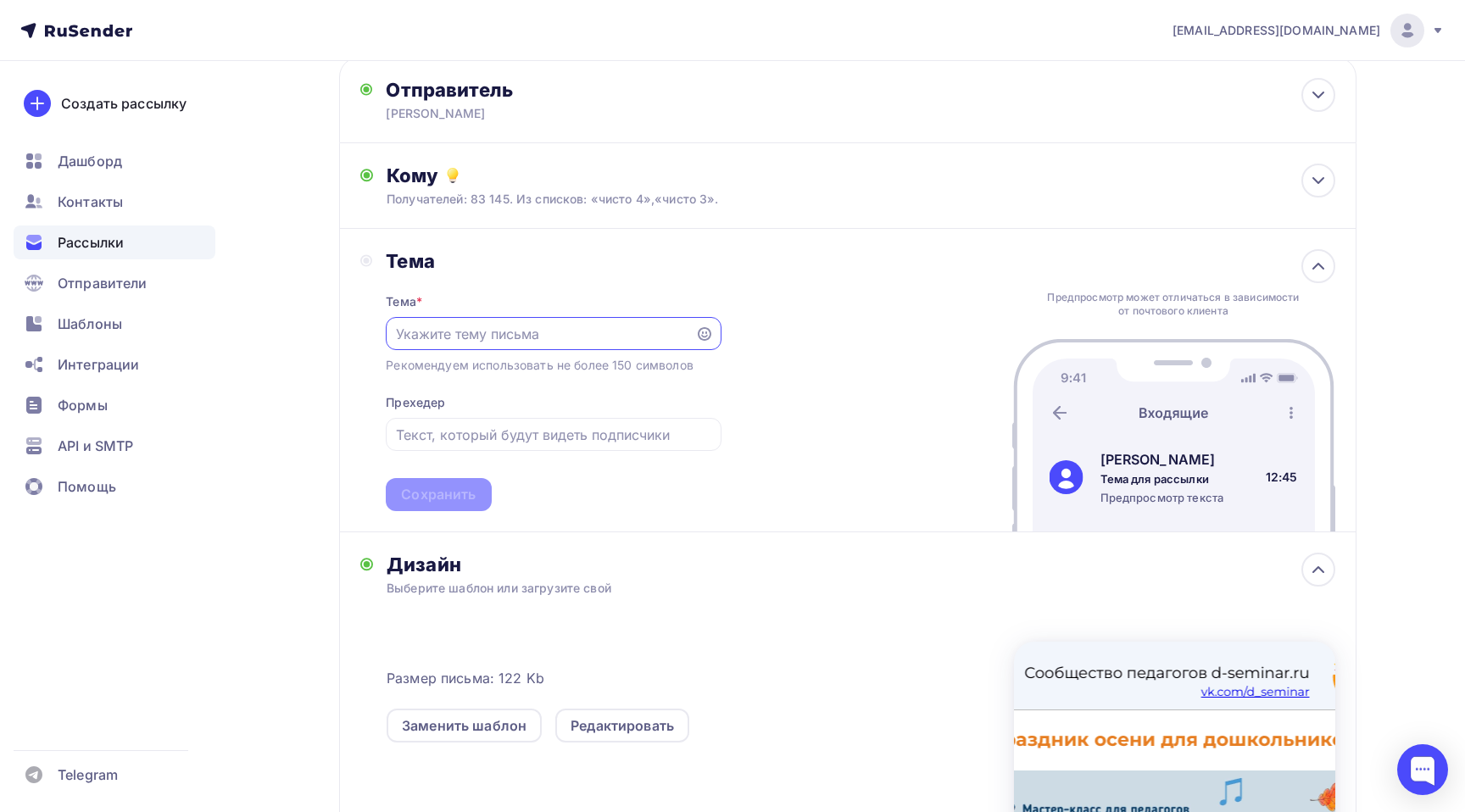
scroll to position [0, 0]
click at [514, 340] on input "text" at bounding box center [541, 334] width 290 height 20
paste input "🗓 Я календарь переверну... 🍂 Праздник осени в [GEOGRAPHIC_DATA]!"
type input "🗓 Я календарь переверну... 🍂 Праздник осени в [GEOGRAPHIC_DATA]!"
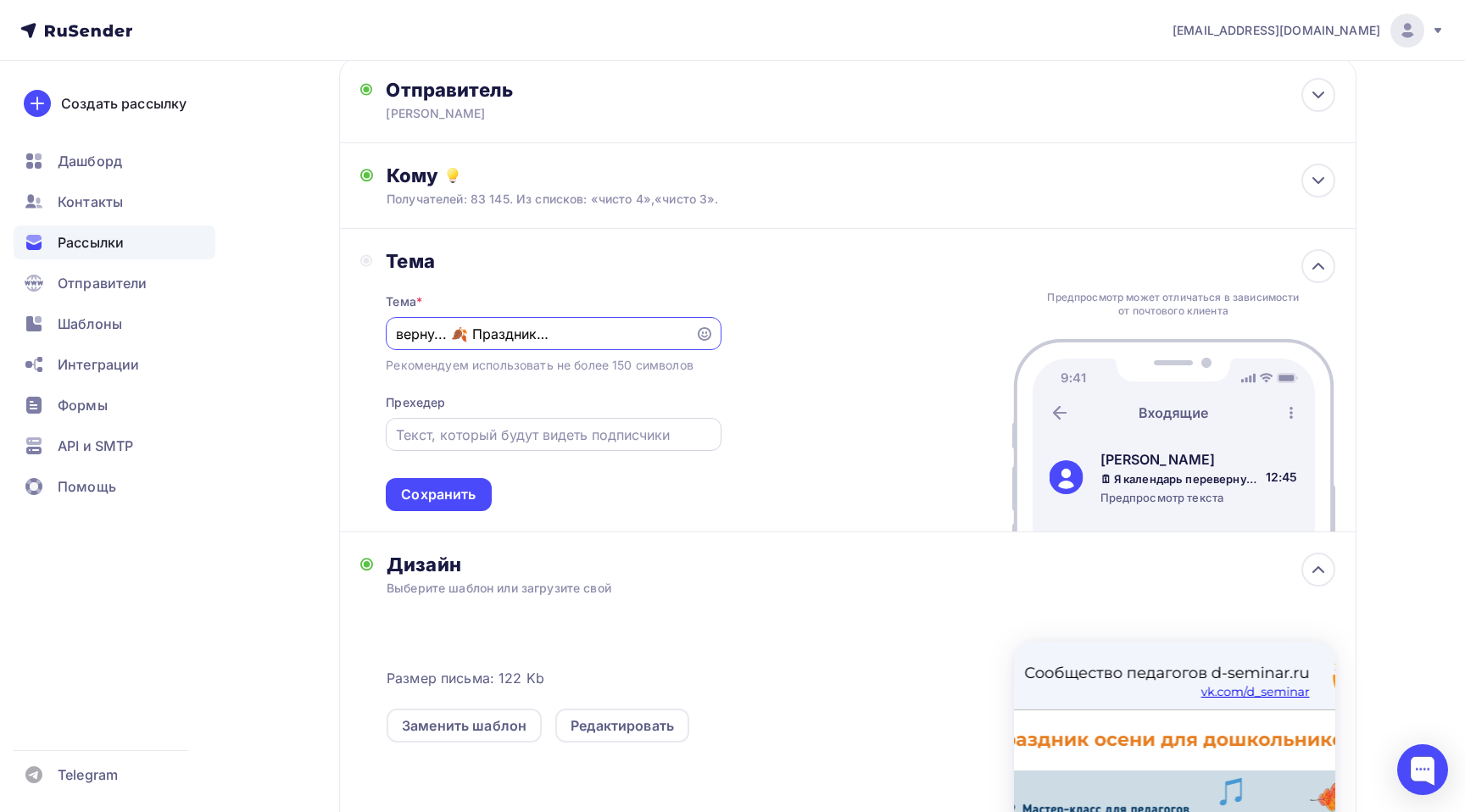
scroll to position [0, 0]
click at [543, 439] on input "text" at bounding box center [553, 434] width 315 height 20
drag, startPoint x: 460, startPoint y: 434, endPoint x: 386, endPoint y: 433, distance: 74.0
click at [386, 433] on div "Тема Тема * 🗓 Я календарь переверну... 🍂 Праздник осени в [GEOGRAPHIC_DATA]! Ре…" at bounding box center [540, 381] width 361 height 262
click at [600, 441] on input "Коллег: Осень в детском" at bounding box center [553, 434] width 315 height 20
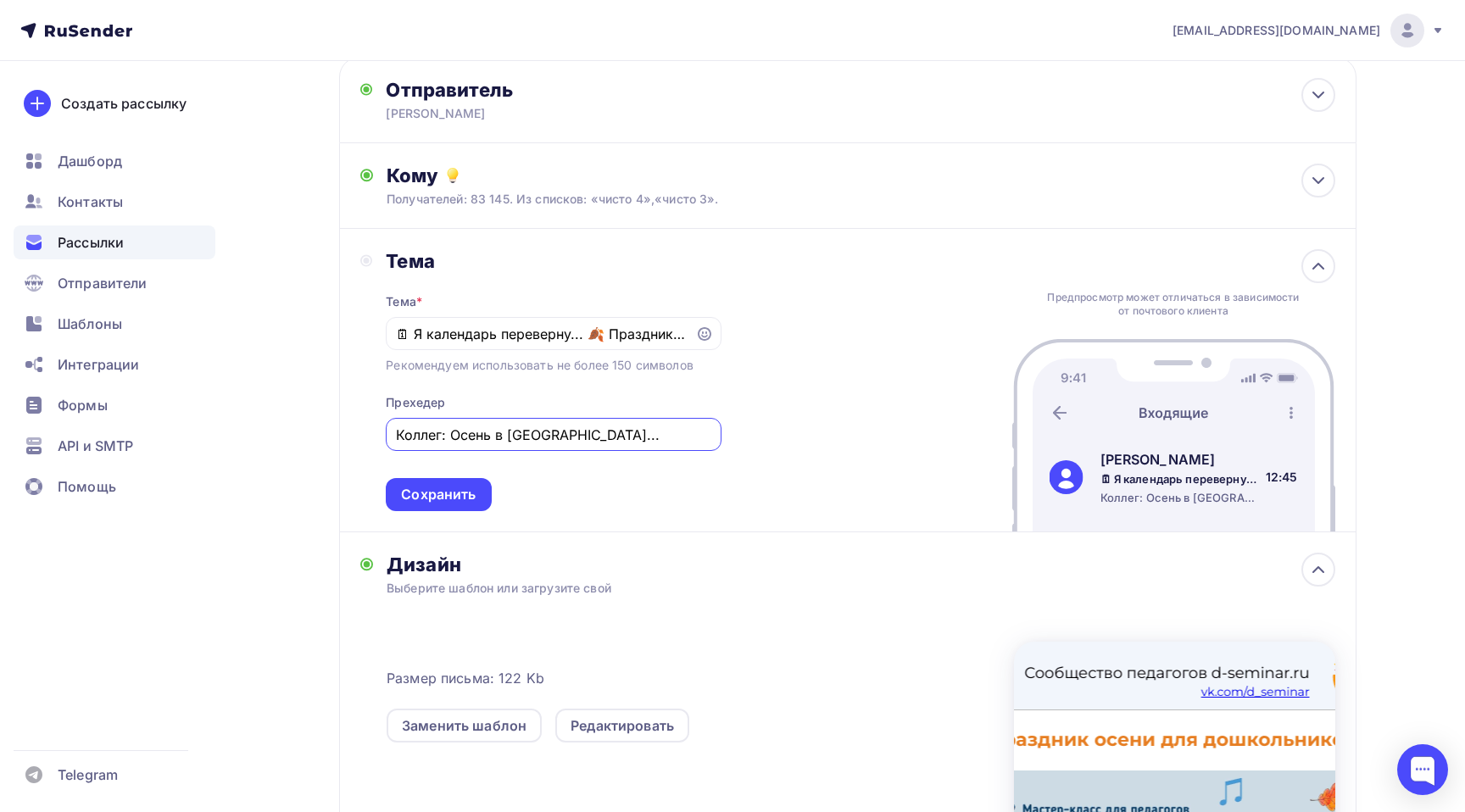
click at [441, 432] on input "Коллег: Осень в [GEOGRAPHIC_DATA]..." at bounding box center [553, 434] width 315 height 20
type input "Коллегам: Осень в [GEOGRAPHIC_DATA]..."
drag, startPoint x: 413, startPoint y: 334, endPoint x: 384, endPoint y: 333, distance: 29.0
click at [389, 333] on div "🗓 Я календарь переверну... 🍂 Праздник осени в [GEOGRAPHIC_DATA]!" at bounding box center [553, 333] width 335 height 33
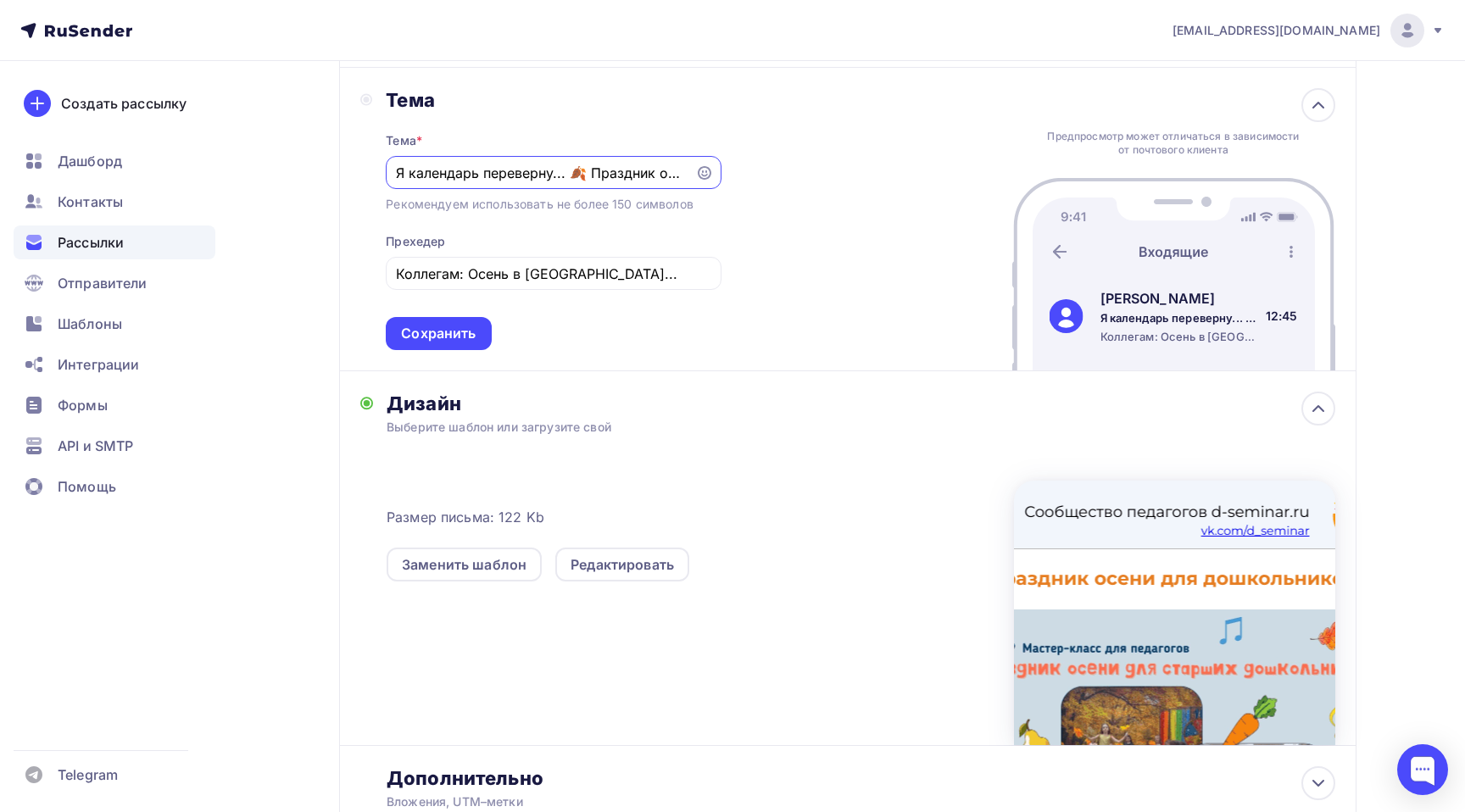
scroll to position [326, 0]
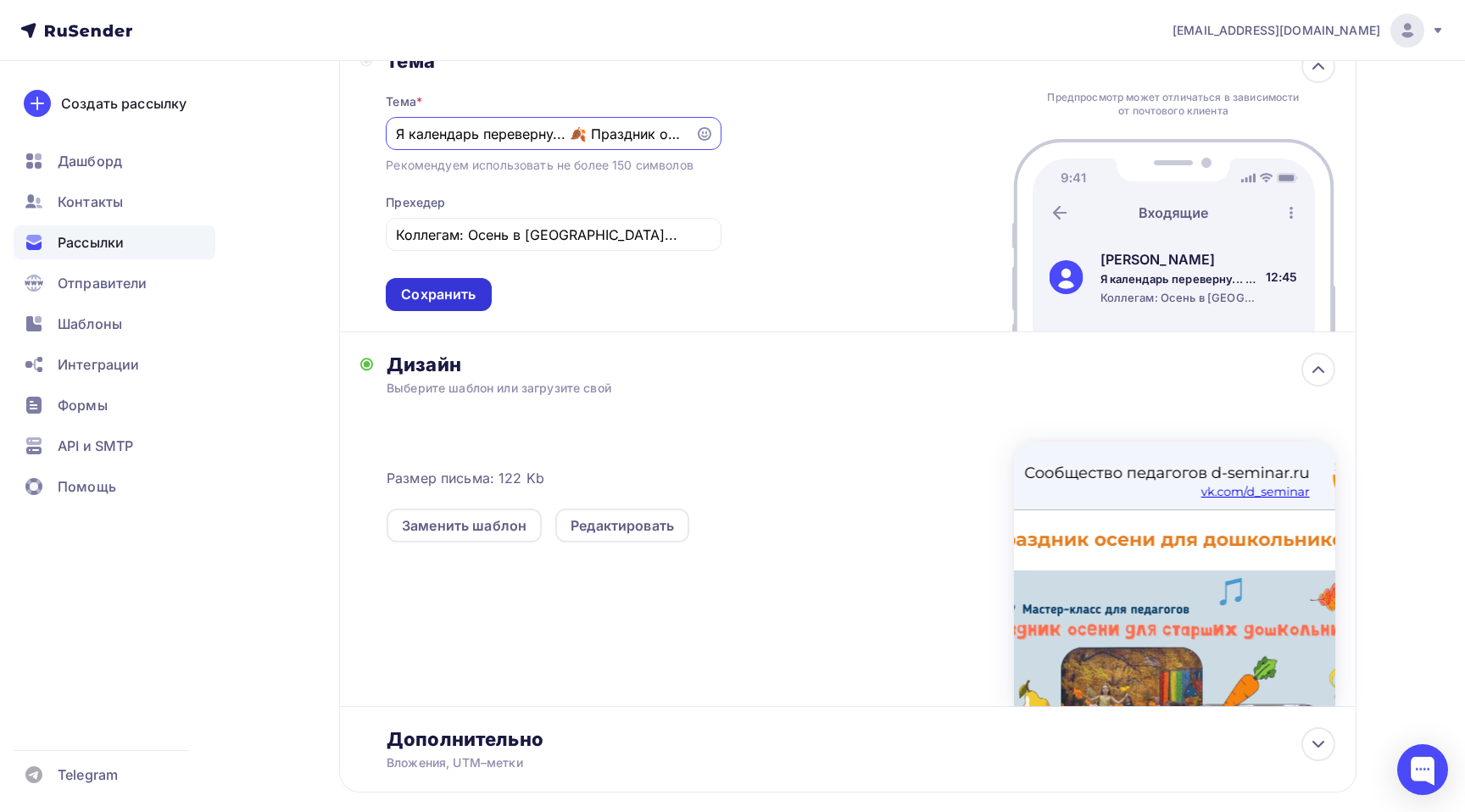
type input "Я календарь переверну... 🍂 Праздник осени в [GEOGRAPHIC_DATA]!"
click at [447, 286] on div "Сохранить" at bounding box center [438, 294] width 105 height 33
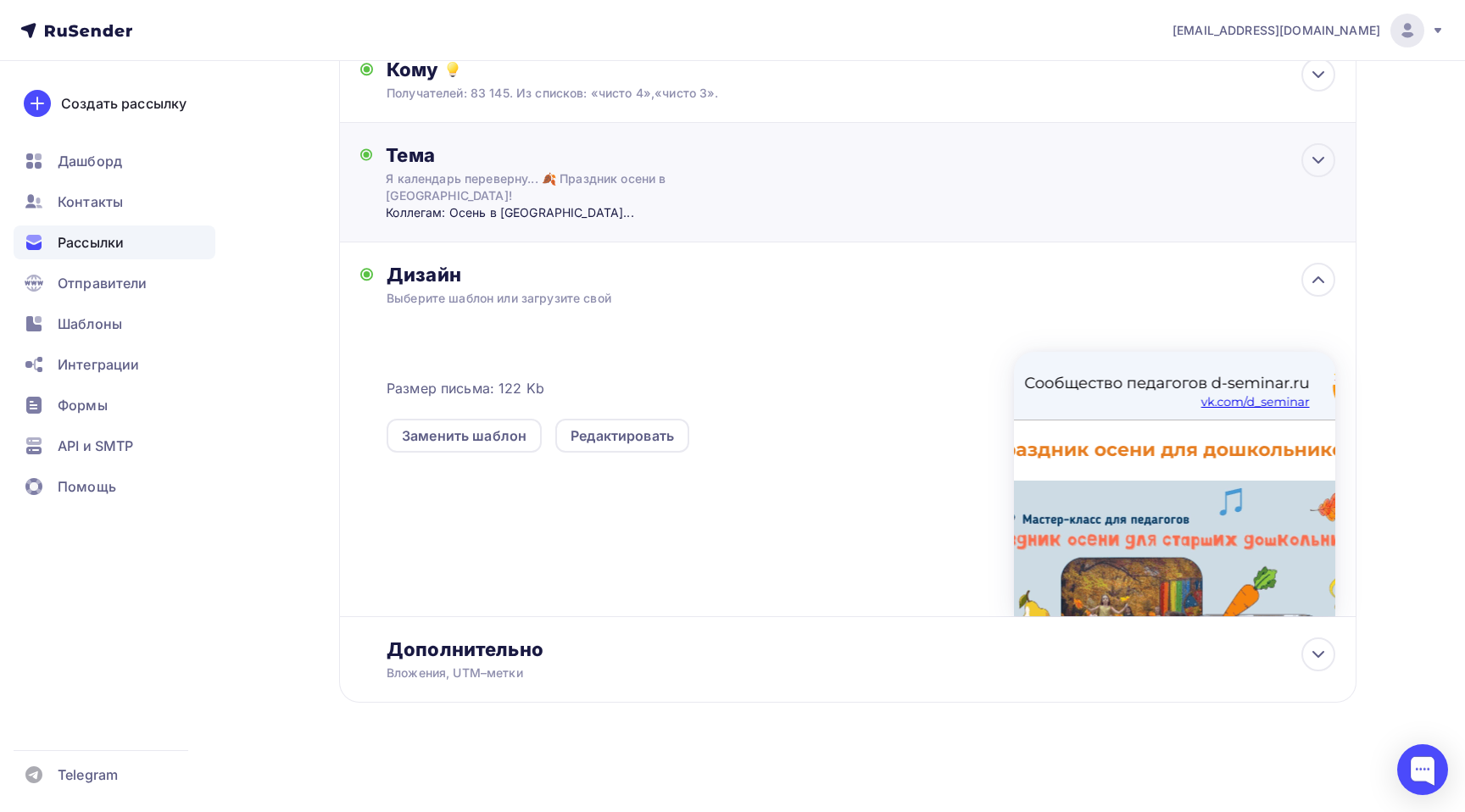
scroll to position [235, 0]
click at [860, 657] on div "Дополнительно" at bounding box center [861, 649] width 948 height 24
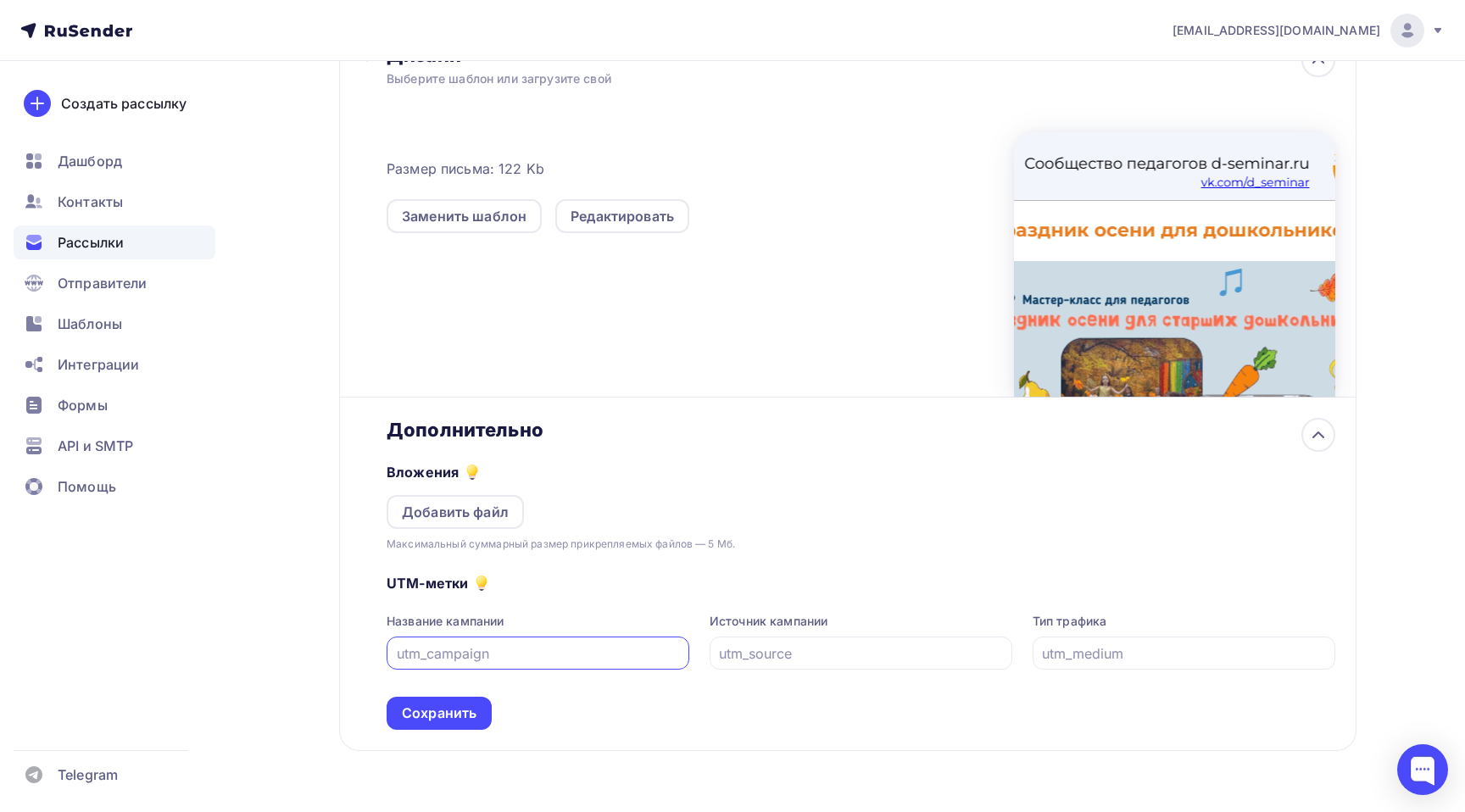
scroll to position [504, 0]
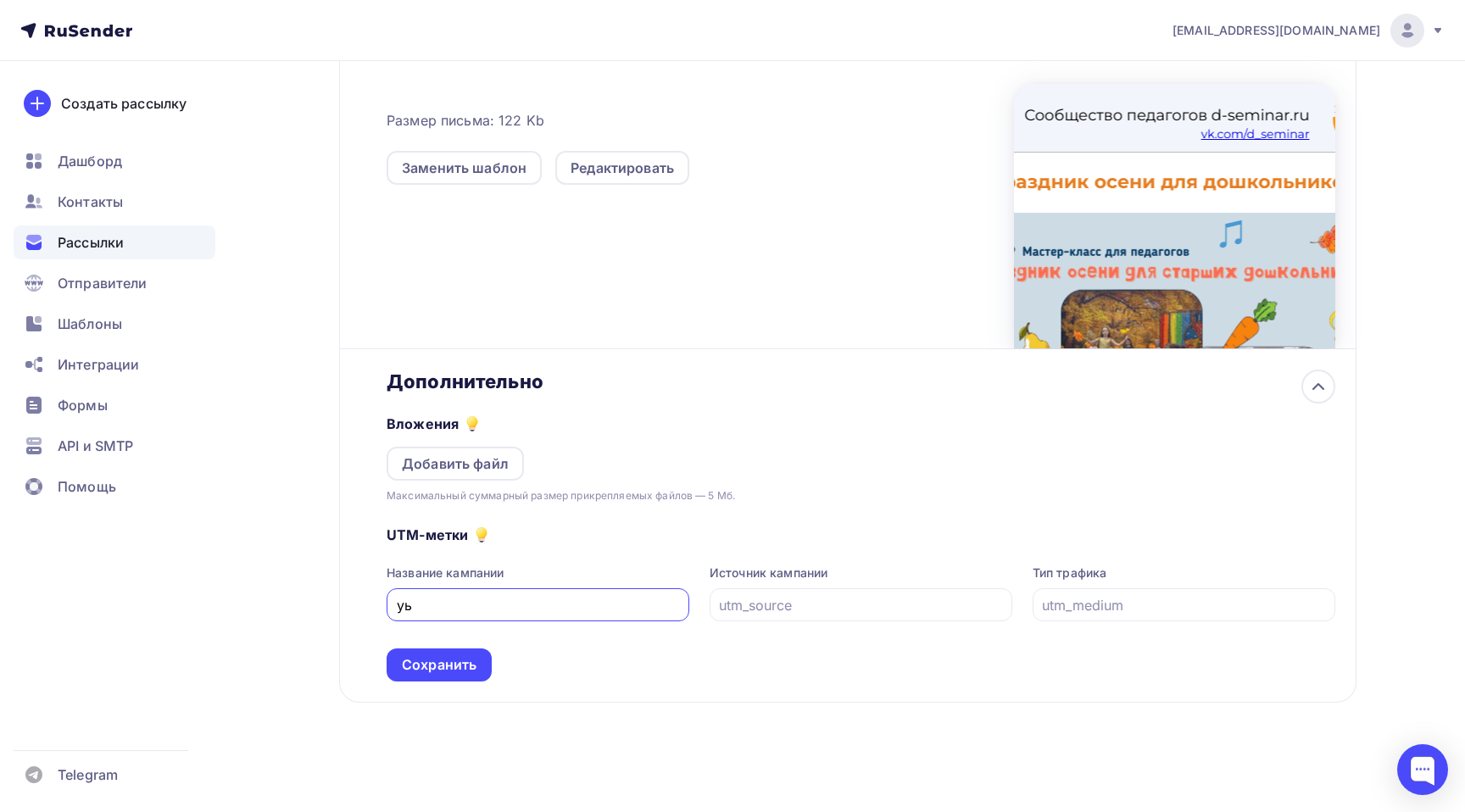
type input "у"
type input "e"
type input "mail"
click at [777, 616] on div at bounding box center [861, 604] width 302 height 33
click at [773, 614] on input "text" at bounding box center [860, 605] width 283 height 20
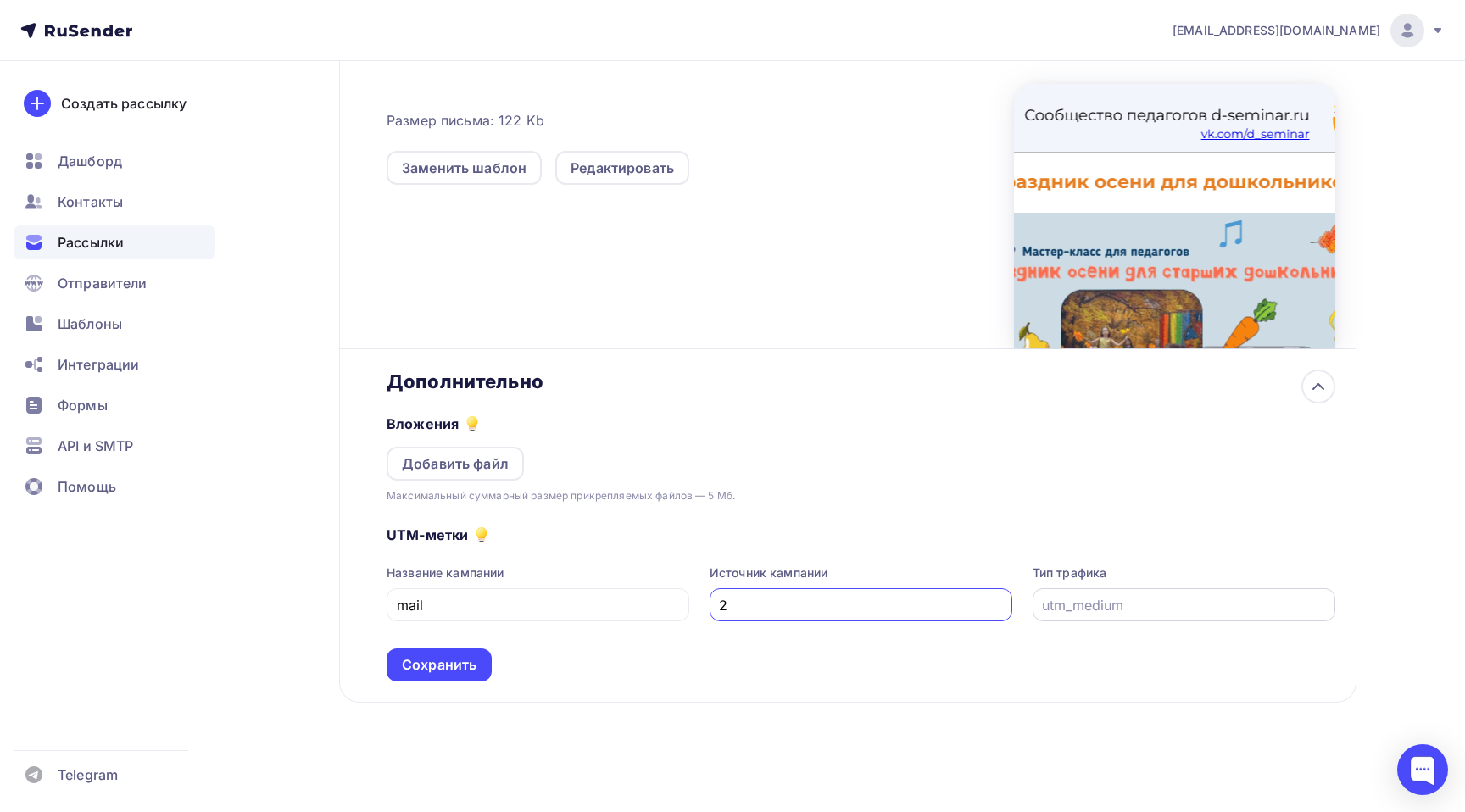
type input "2"
click at [1104, 605] on input "text" at bounding box center [1183, 605] width 283 height 20
type input "p"
click at [718, 602] on div "2" at bounding box center [861, 604] width 302 height 33
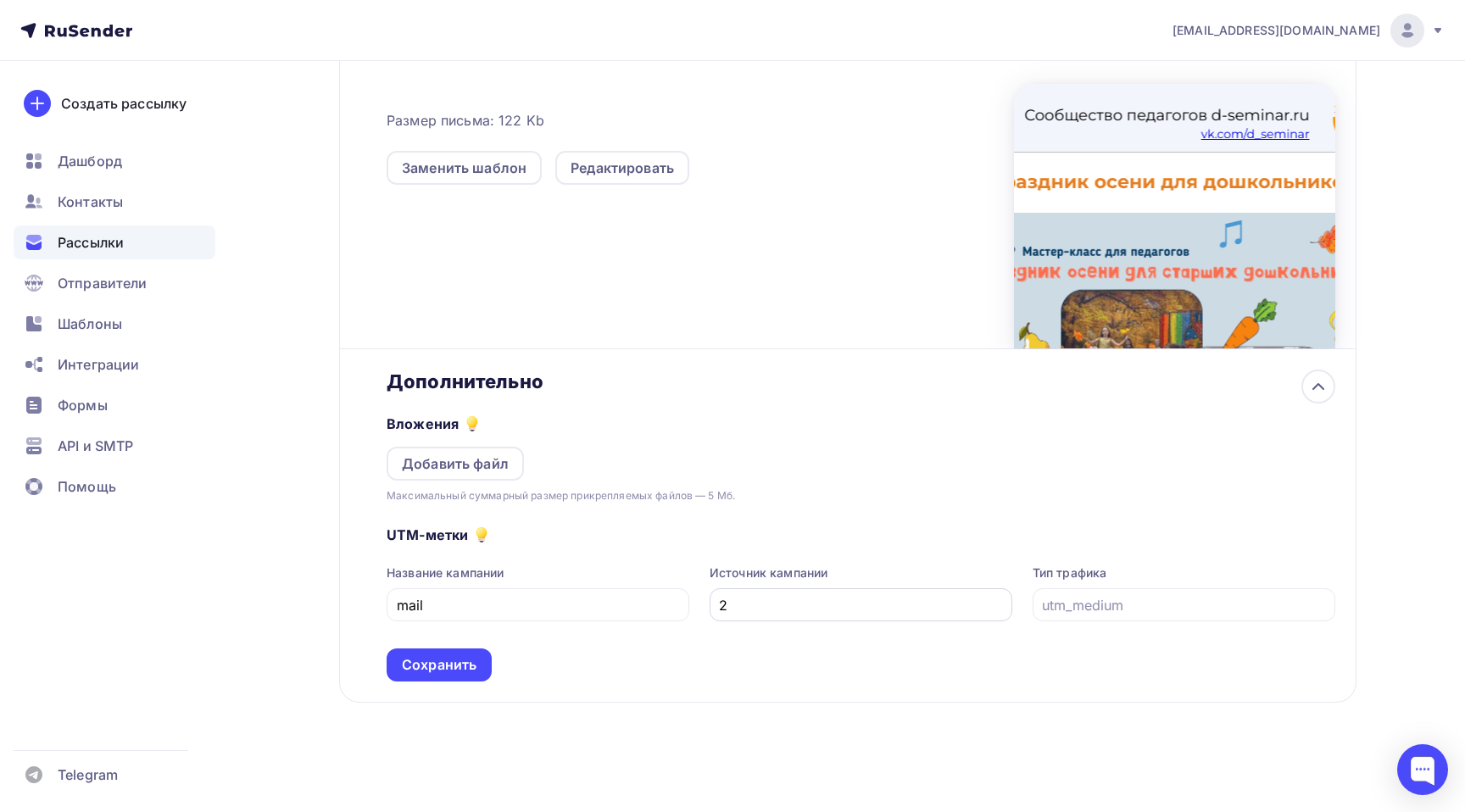
click at [730, 600] on input "2" at bounding box center [860, 605] width 283 height 20
type input "prig-2"
click at [435, 658] on div "Сохранить" at bounding box center [438, 665] width 75 height 20
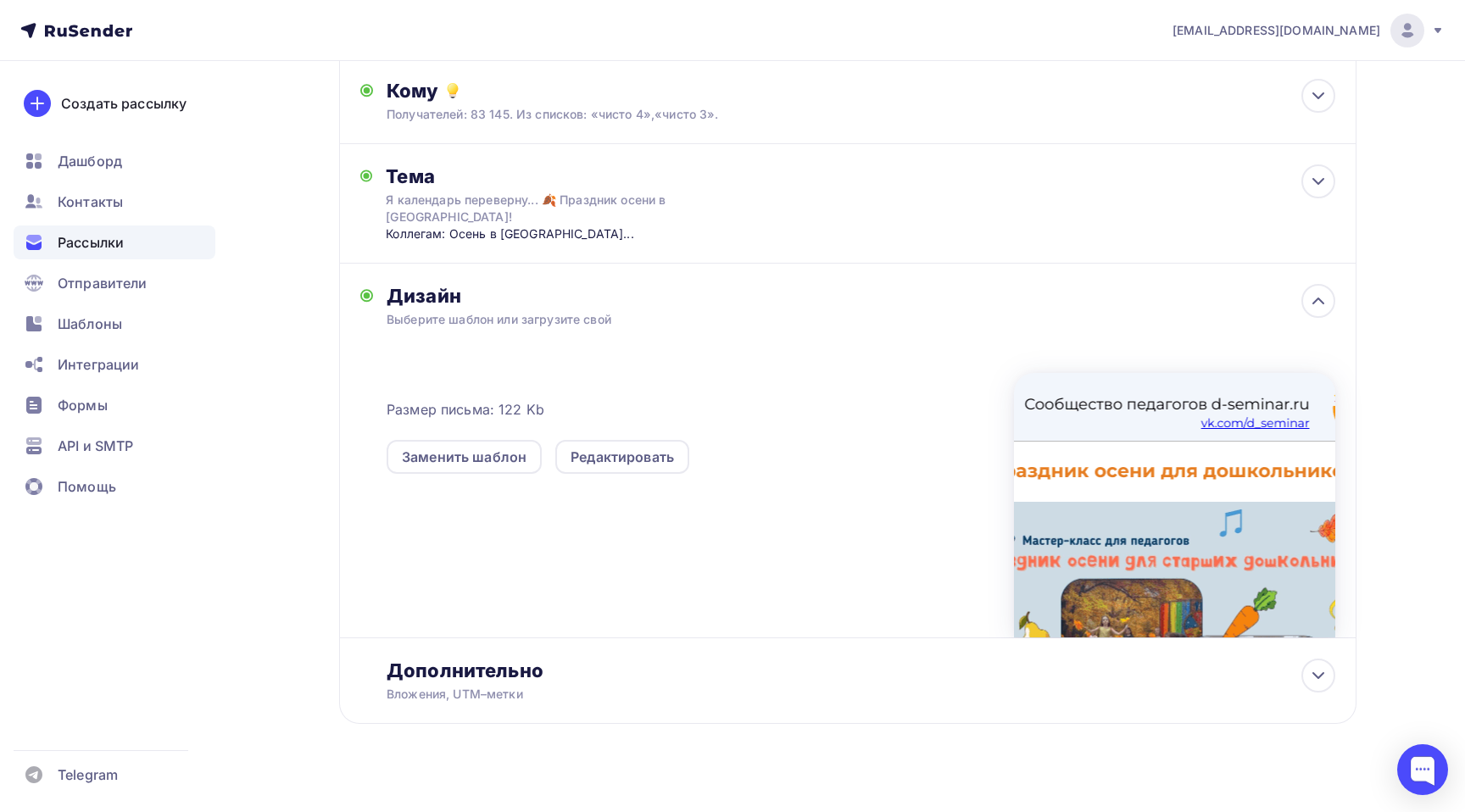
scroll to position [0, 0]
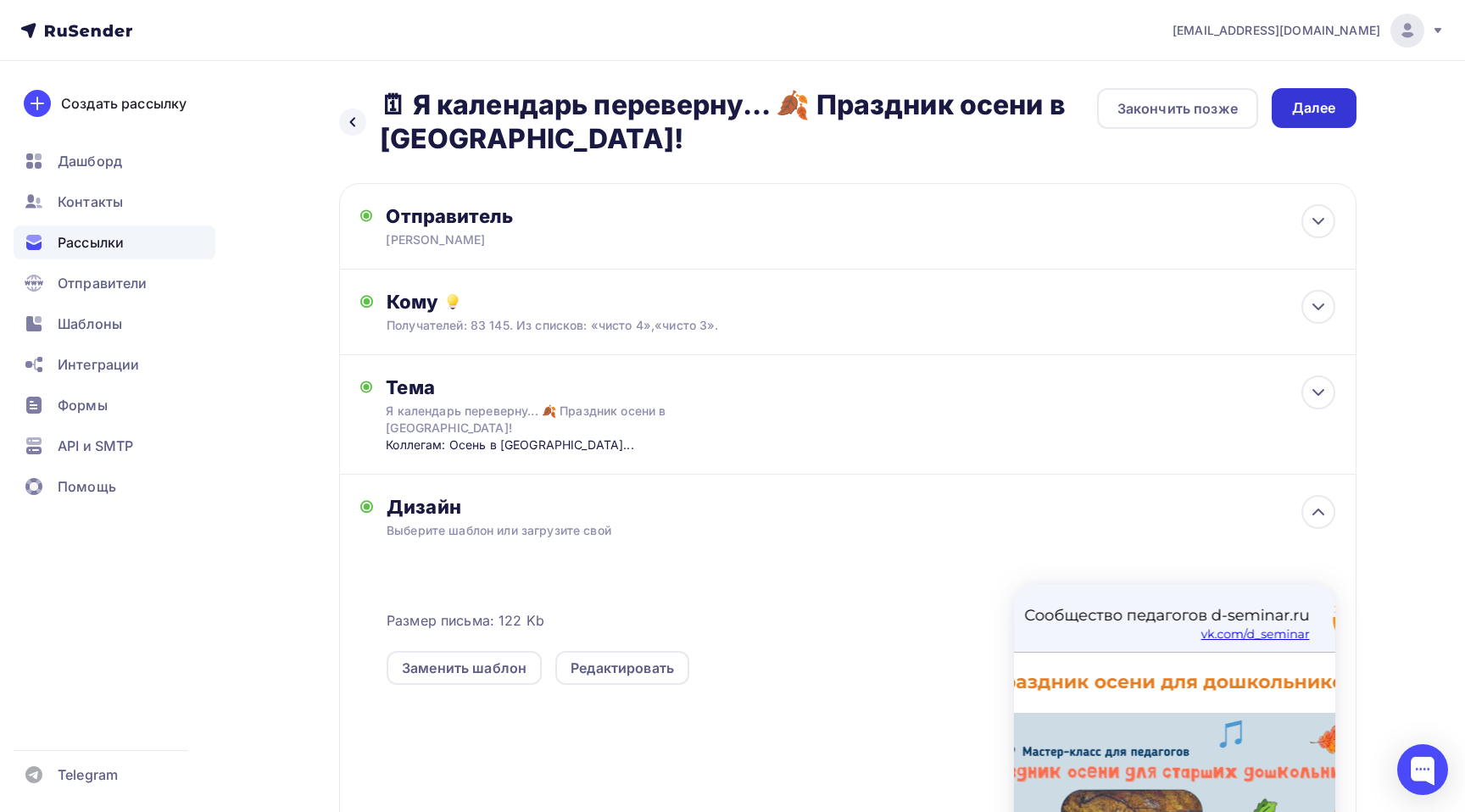
click at [1339, 105] on div "Далее" at bounding box center [1313, 108] width 84 height 40
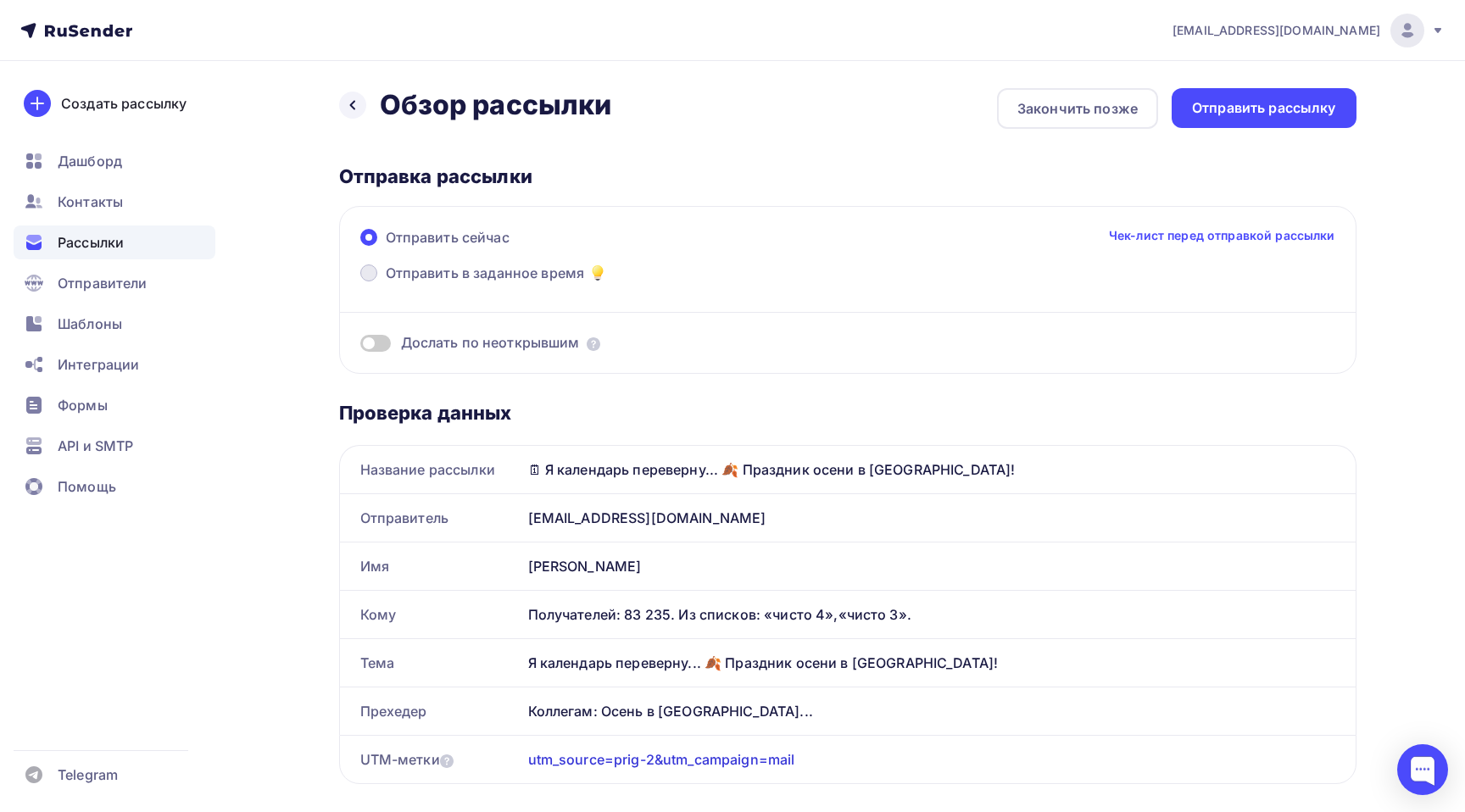
click at [535, 268] on span "Отправить в заданное время" at bounding box center [485, 272] width 199 height 20
click at [386, 283] on input "Отправить в заданное время" at bounding box center [386, 283] width 0 height 0
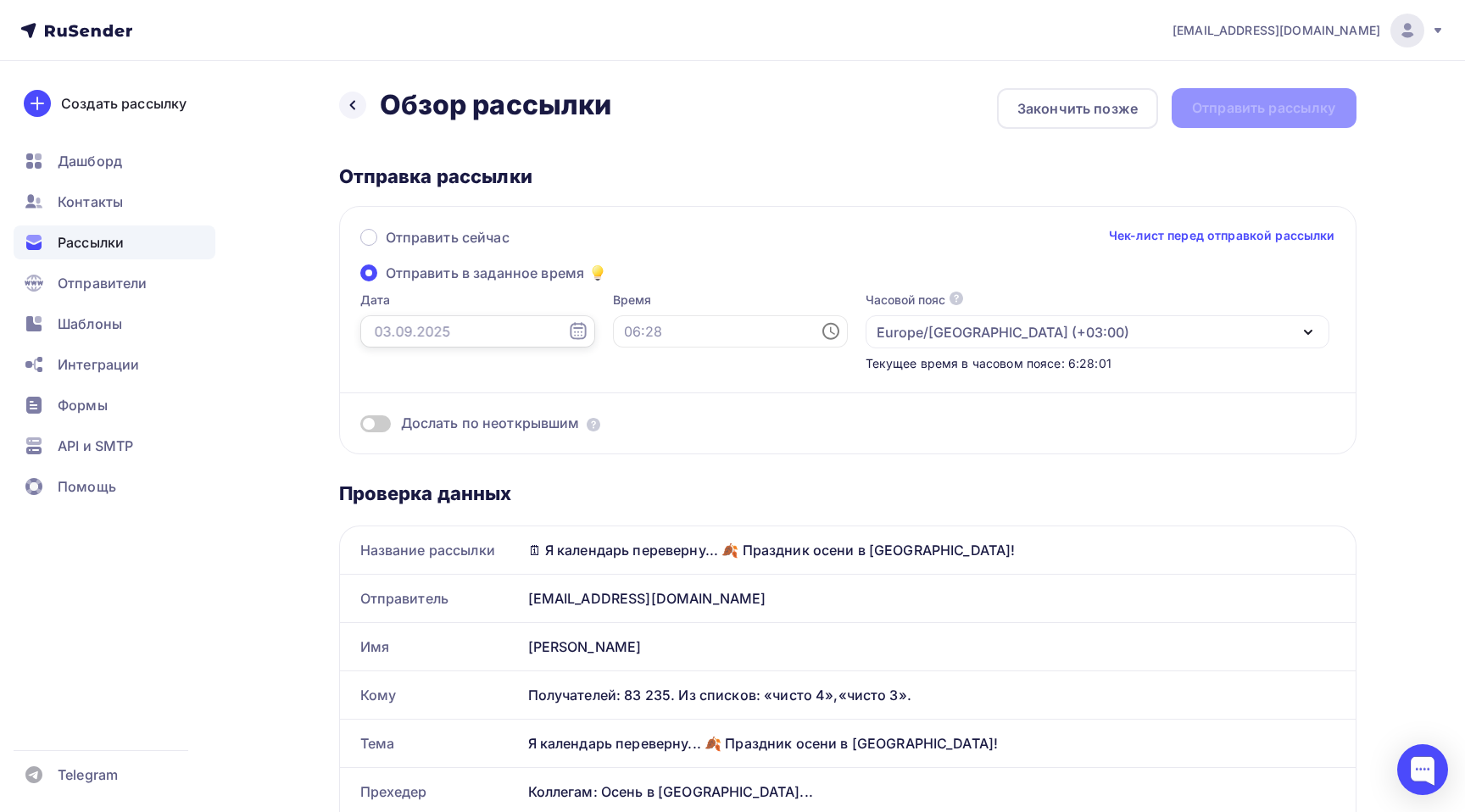
click at [434, 326] on input "text" at bounding box center [477, 331] width 235 height 32
click at [441, 449] on div "3" at bounding box center [438, 450] width 27 height 15
type input "[DATE]"
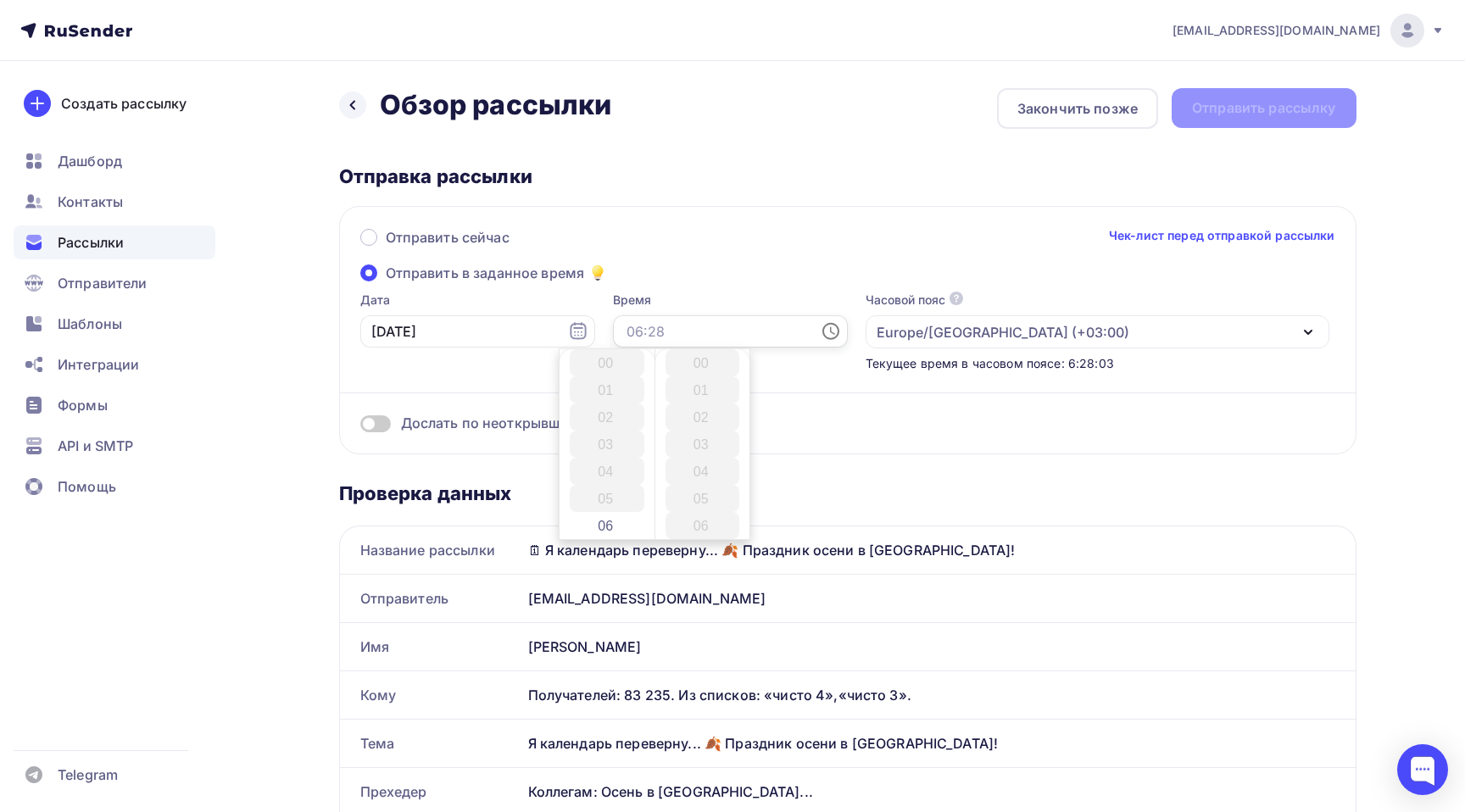
click at [613, 335] on input "text" at bounding box center [731, 331] width 235 height 32
type input "11:05"
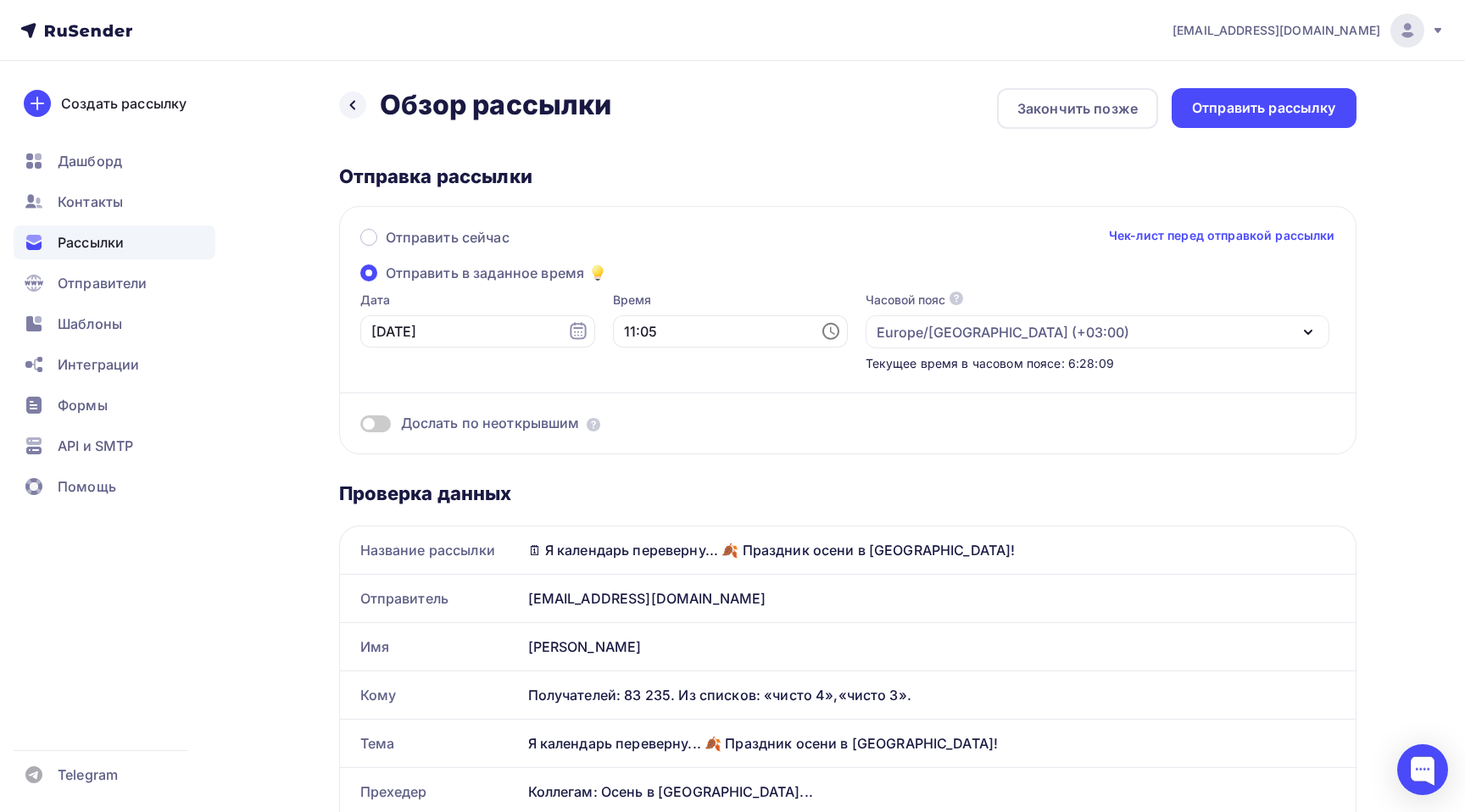
click at [1020, 256] on div "Отправить сейчас Чек-лист перед отправкой рассылки" at bounding box center [847, 245] width 975 height 36
click at [654, 325] on input "11:05" at bounding box center [731, 331] width 235 height 32
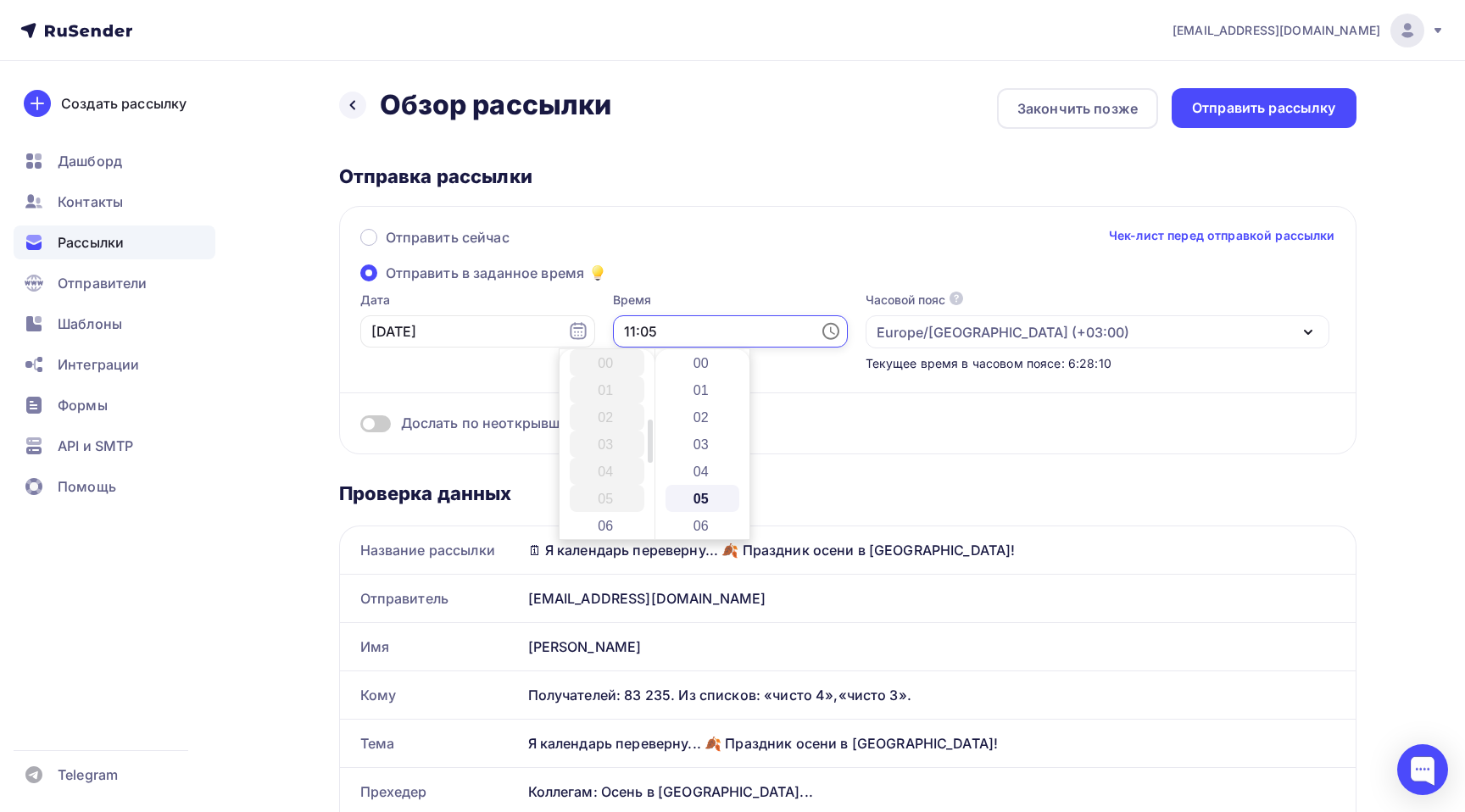
scroll to position [135, 0]
click at [807, 212] on div "Отправить сейчас Чек-лист перед отправкой рассылки Отправить в заданное время Д…" at bounding box center [848, 330] width 1018 height 248
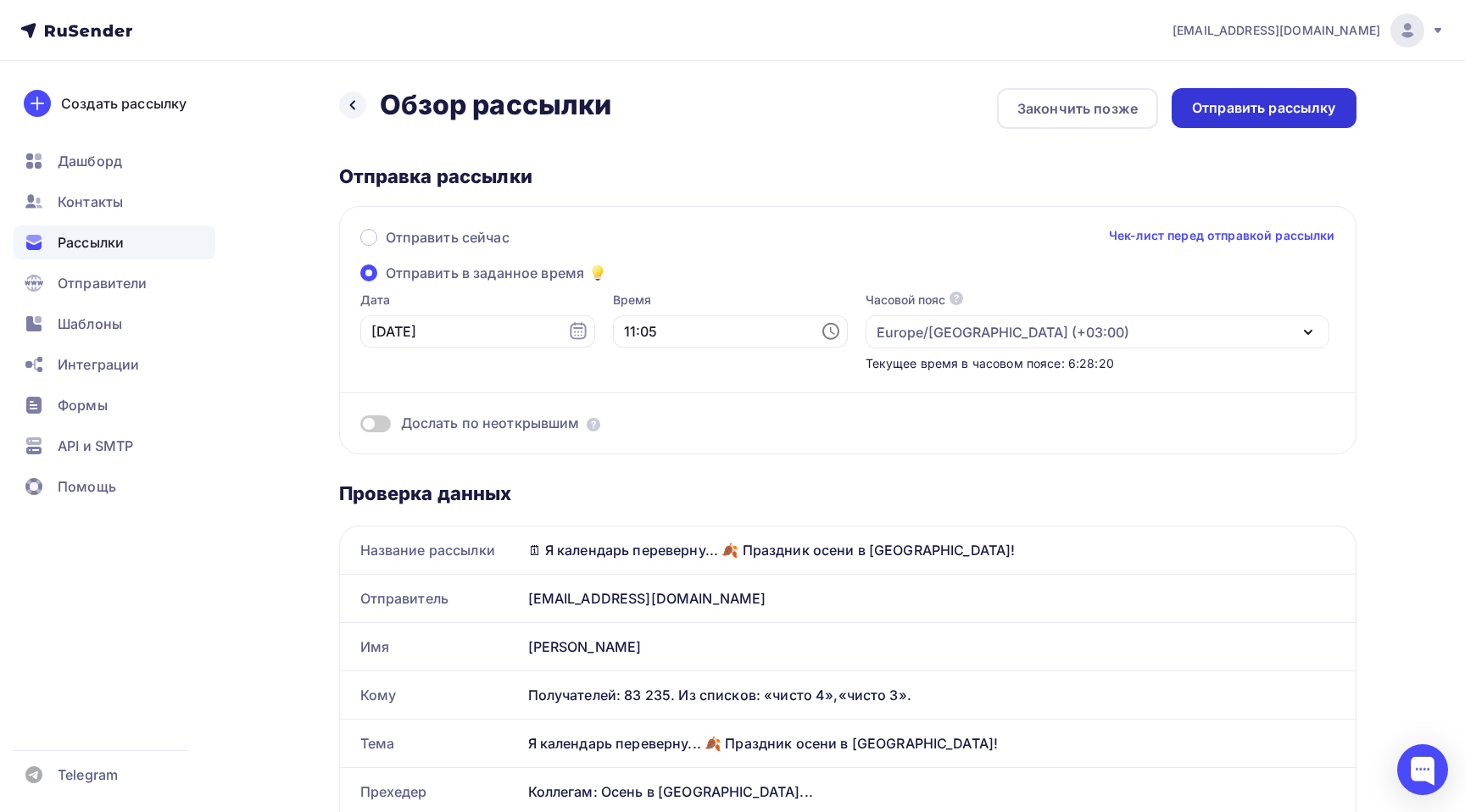
click at [1298, 109] on div "Отправить рассылку" at bounding box center [1263, 108] width 144 height 20
